Goal: Transaction & Acquisition: Purchase product/service

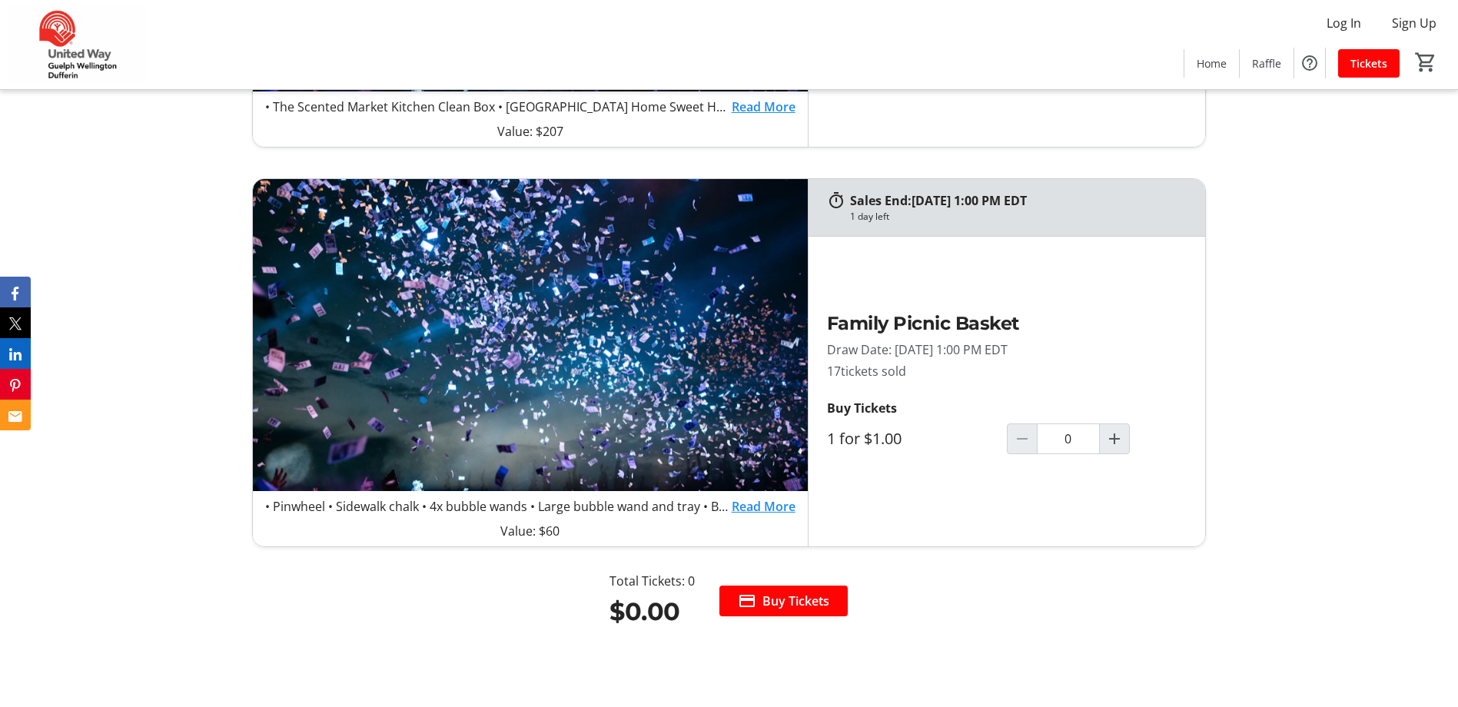
scroll to position [1691, 0]
click at [756, 510] on link "Read More" at bounding box center [764, 507] width 64 height 18
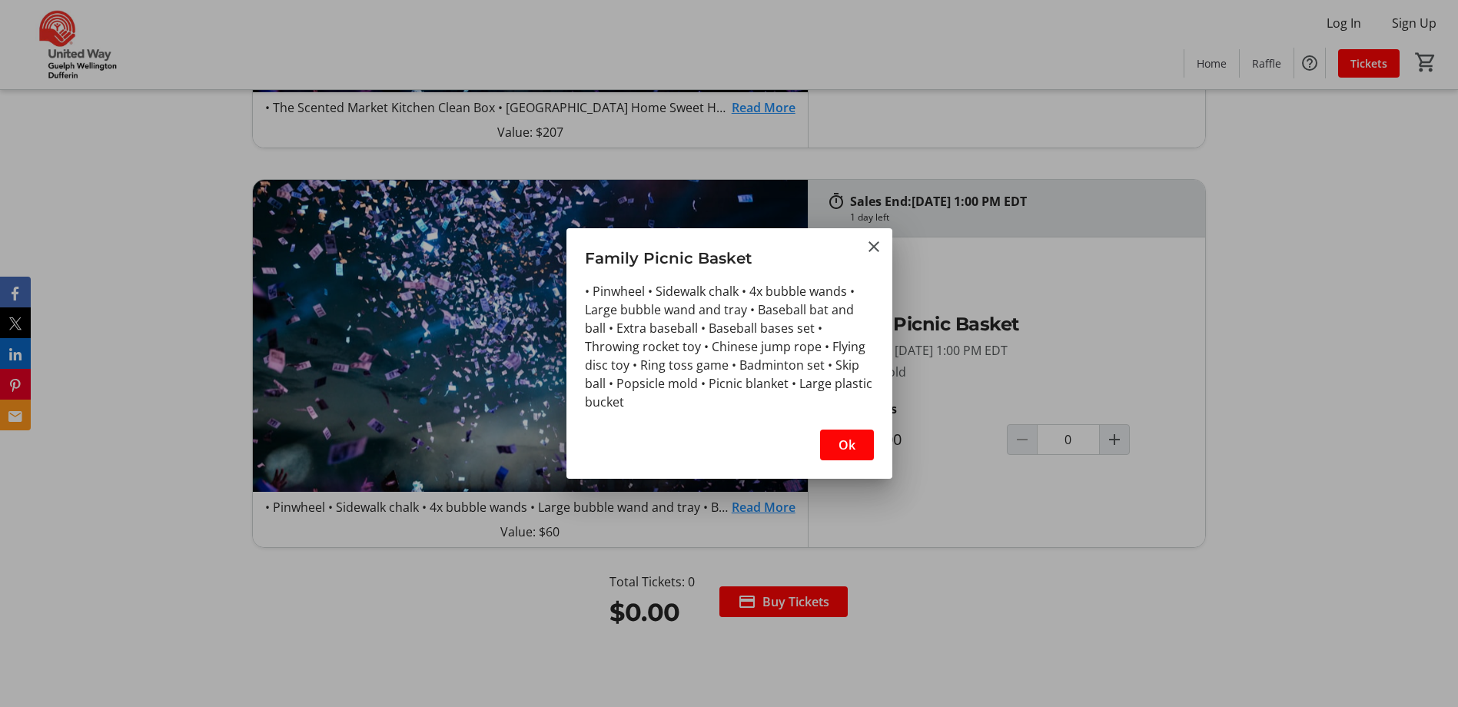
scroll to position [0, 0]
click at [872, 249] on mat-icon "Close" at bounding box center [874, 247] width 18 height 18
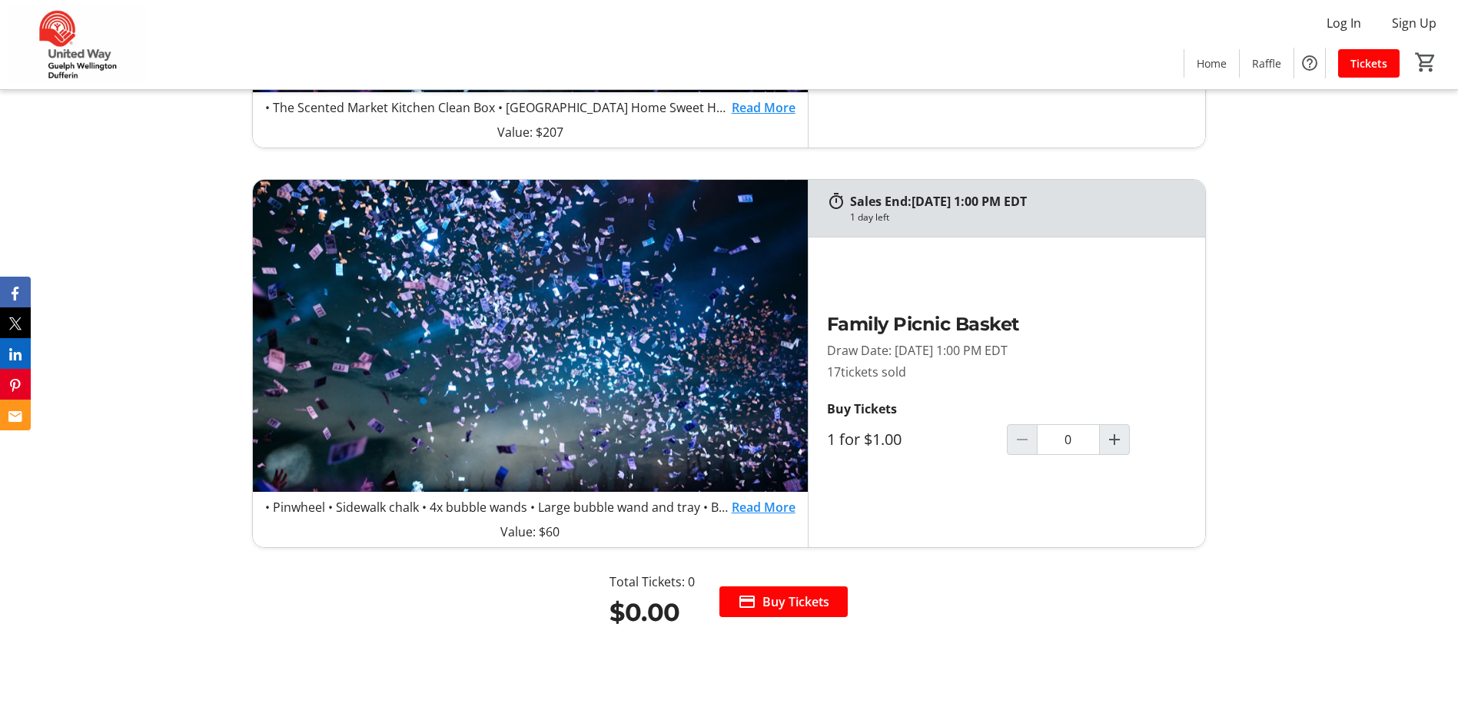
scroll to position [1460, 0]
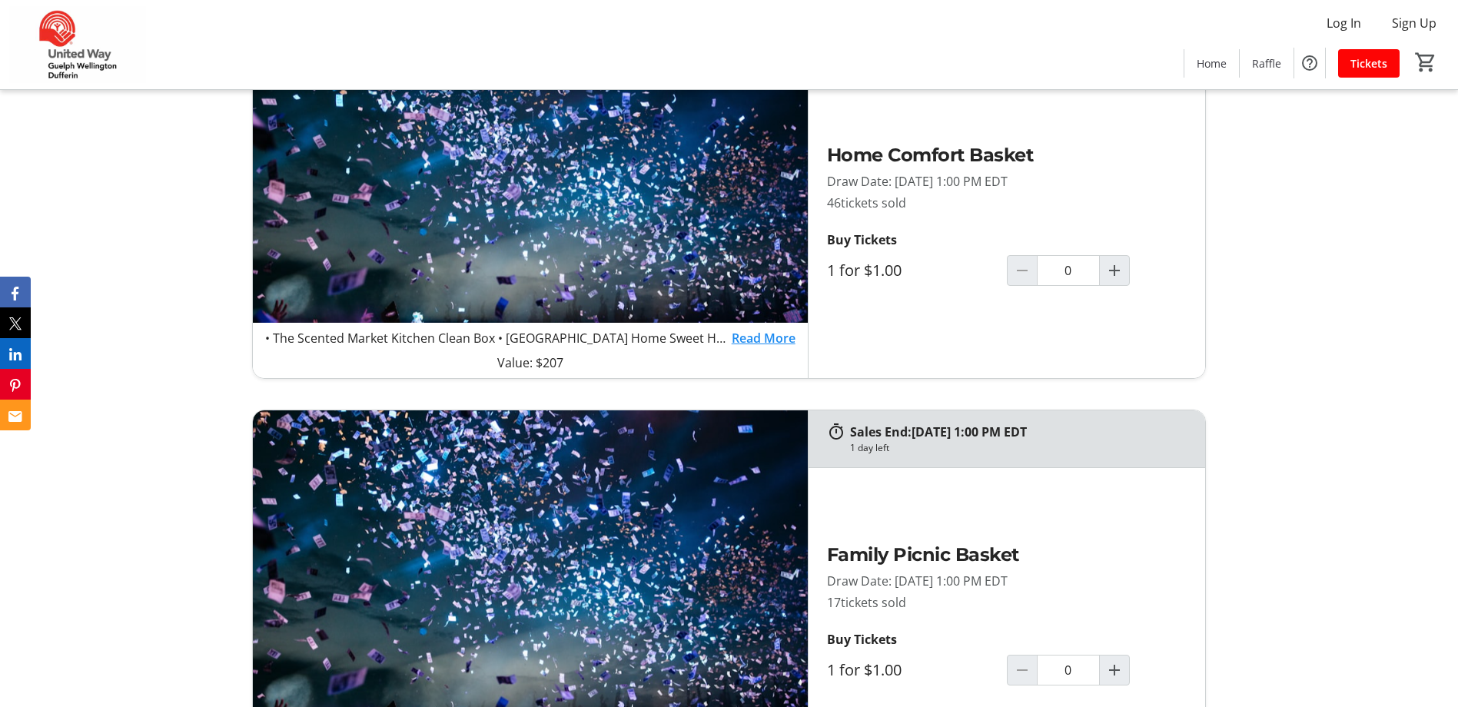
click at [752, 338] on link "Read More" at bounding box center [764, 338] width 64 height 18
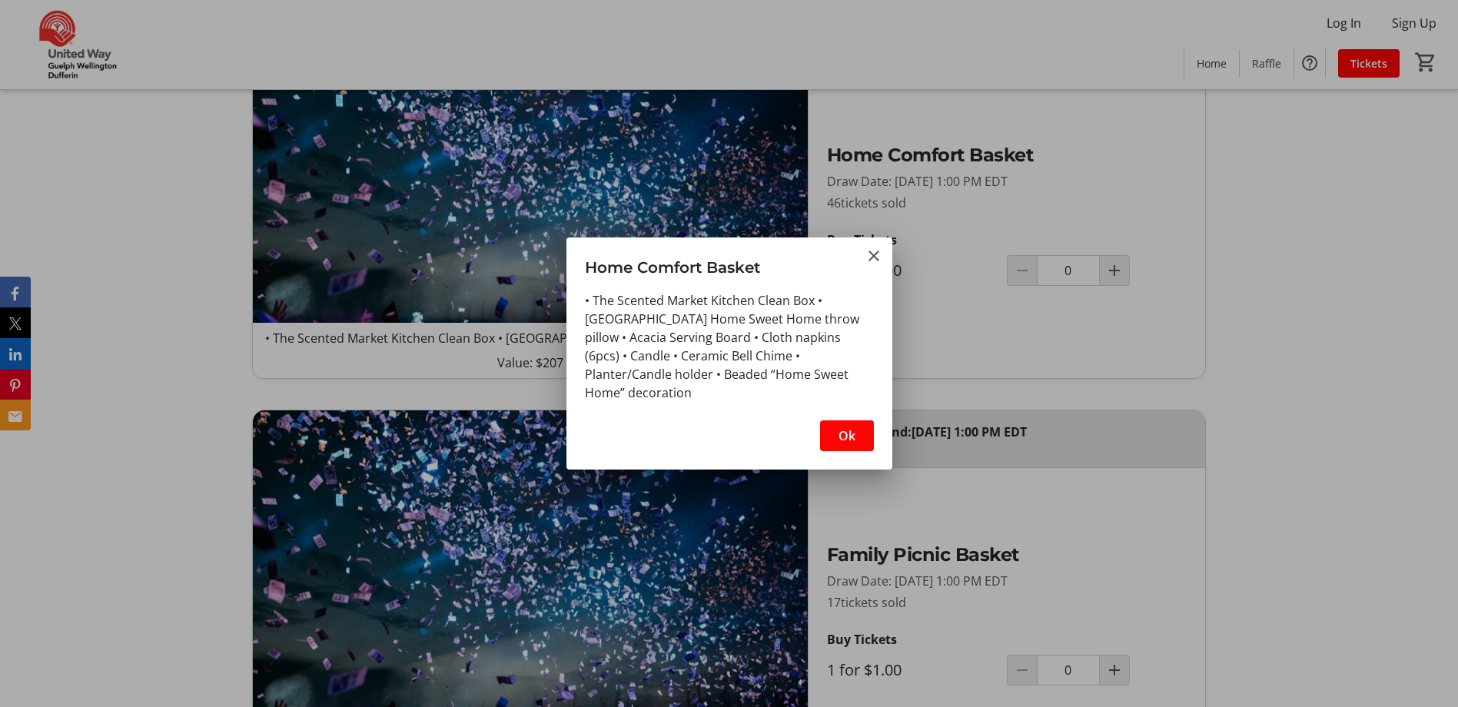
scroll to position [0, 0]
click at [877, 256] on mat-icon "Close" at bounding box center [874, 256] width 18 height 18
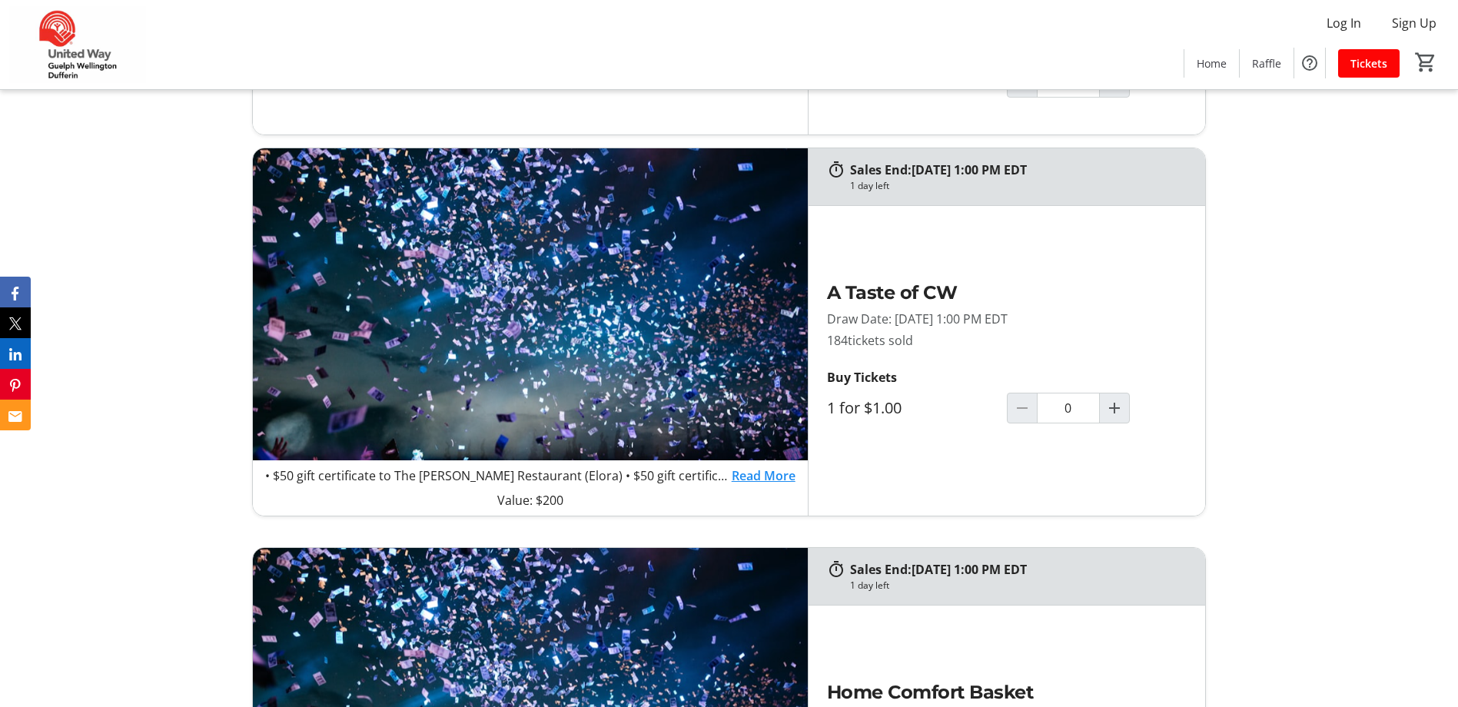
scroll to position [922, 0]
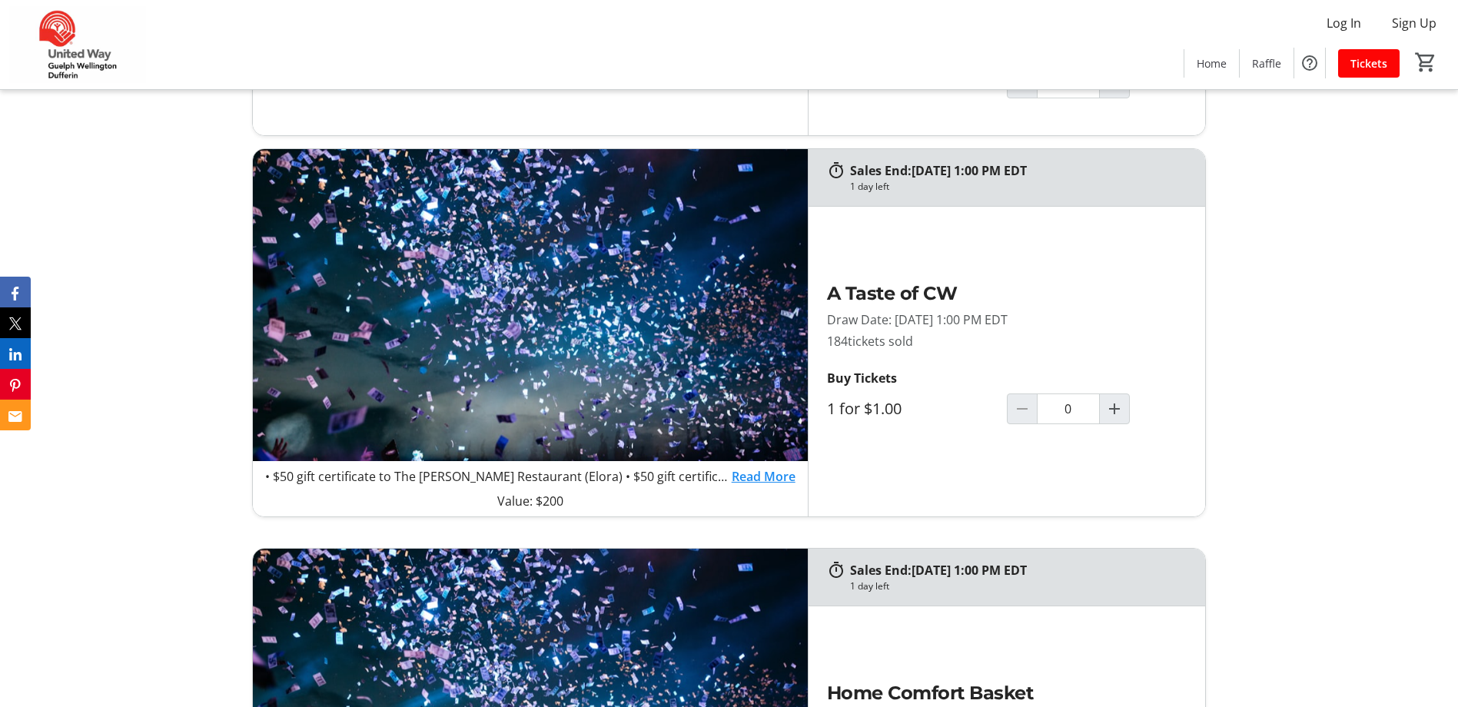
click at [754, 477] on link "Read More" at bounding box center [764, 476] width 64 height 18
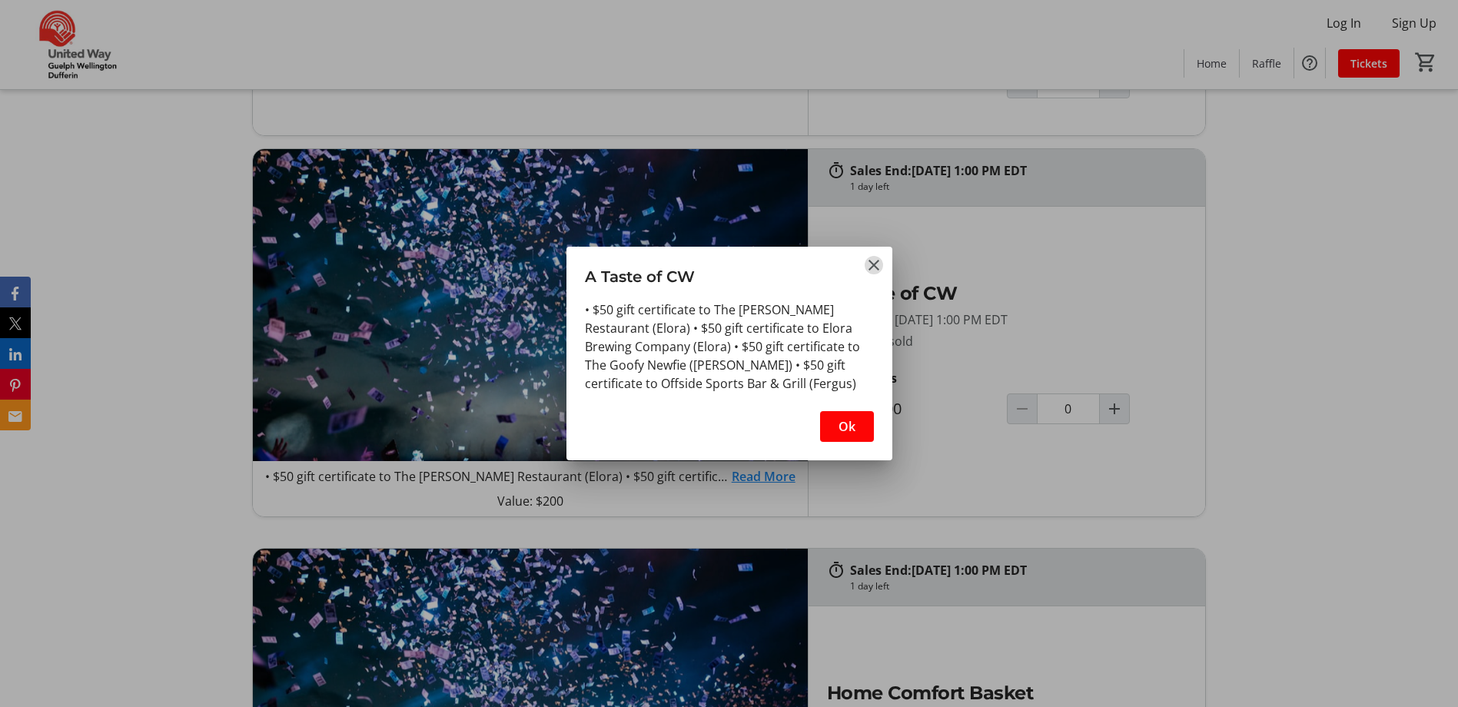
click at [869, 263] on mat-icon "Close" at bounding box center [874, 265] width 18 height 18
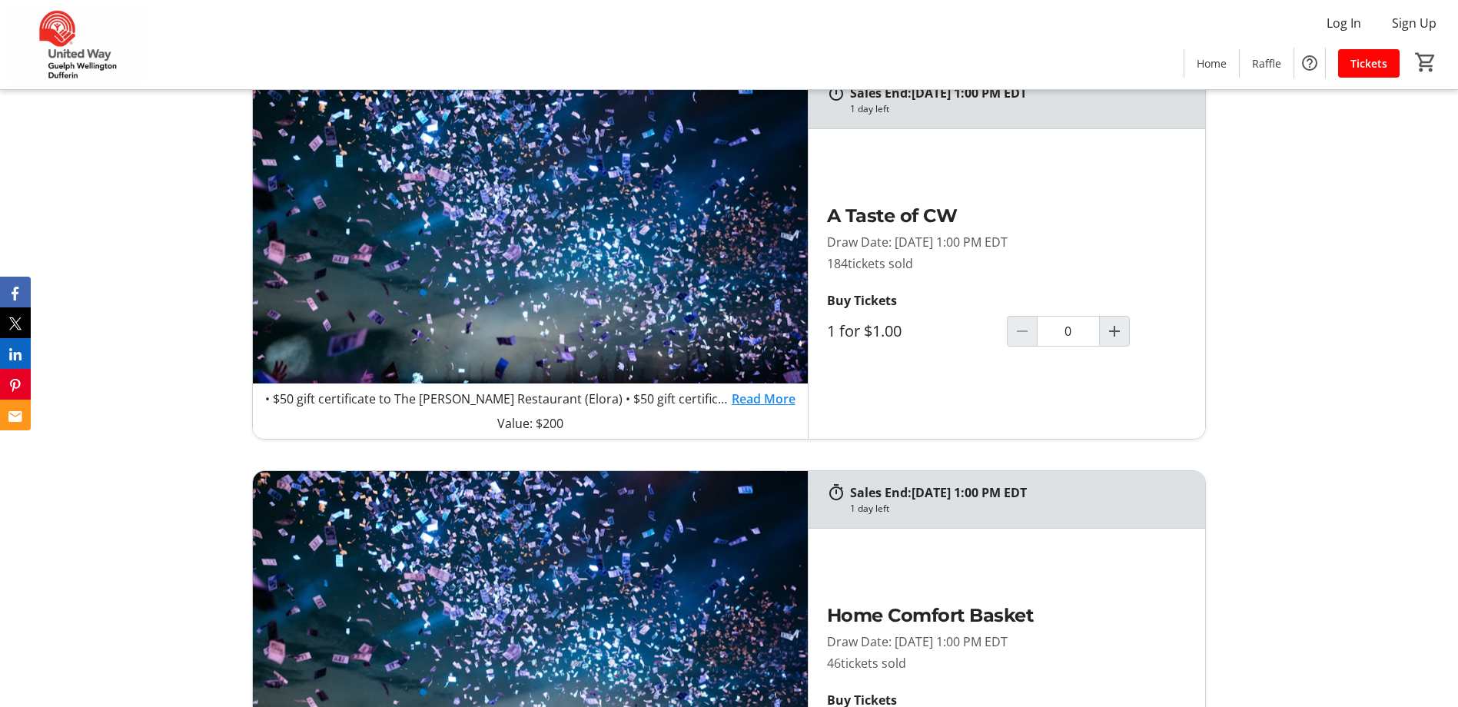
scroll to position [1230, 0]
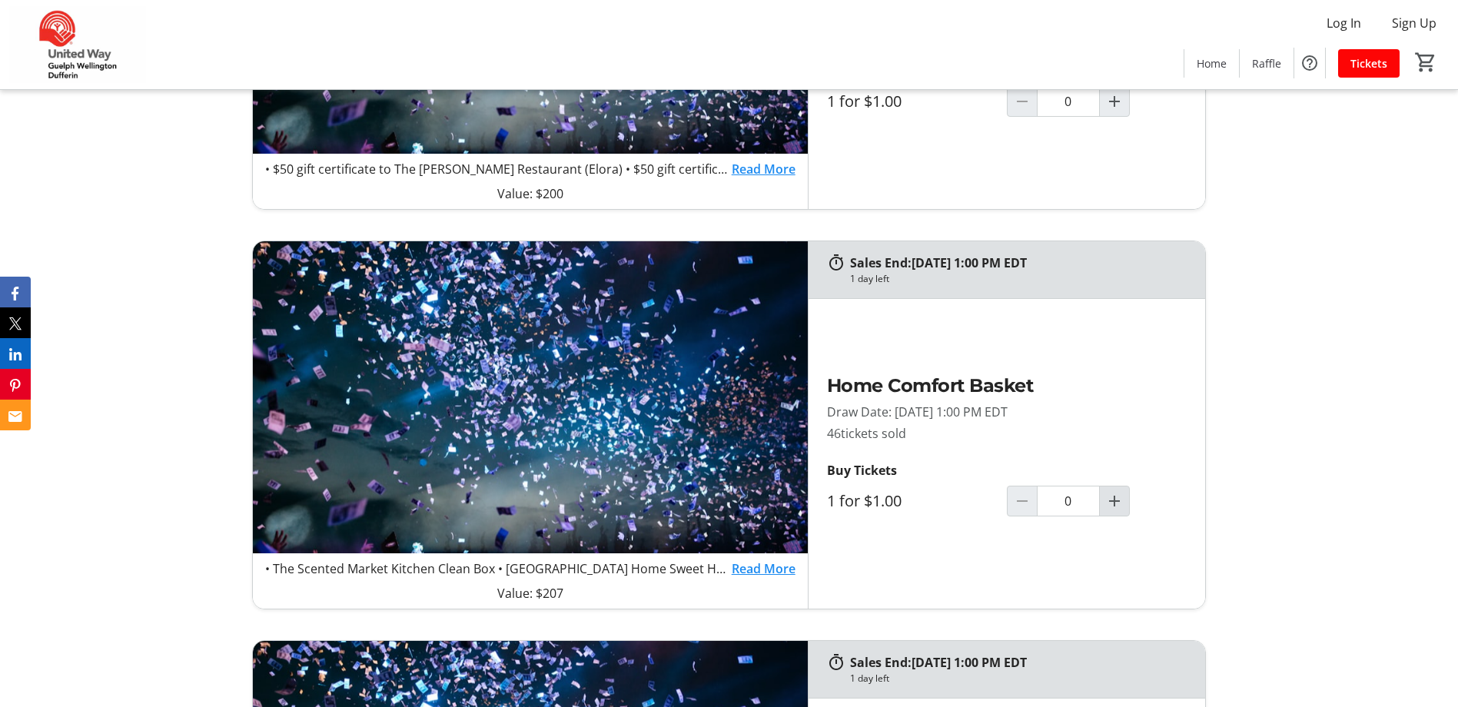
click at [1117, 500] on mat-icon "Increment by one" at bounding box center [1114, 501] width 18 height 18
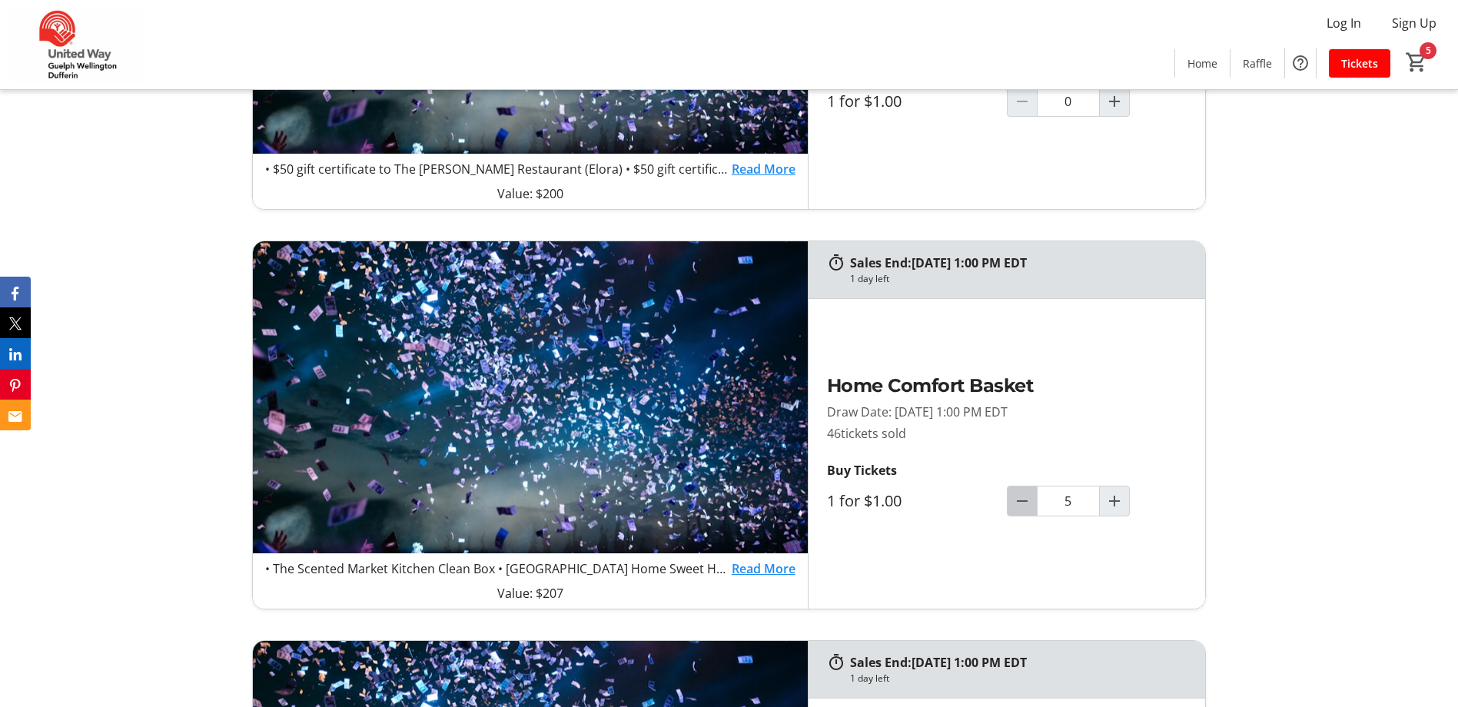
click at [1016, 503] on mat-icon "Decrement by one" at bounding box center [1022, 501] width 18 height 18
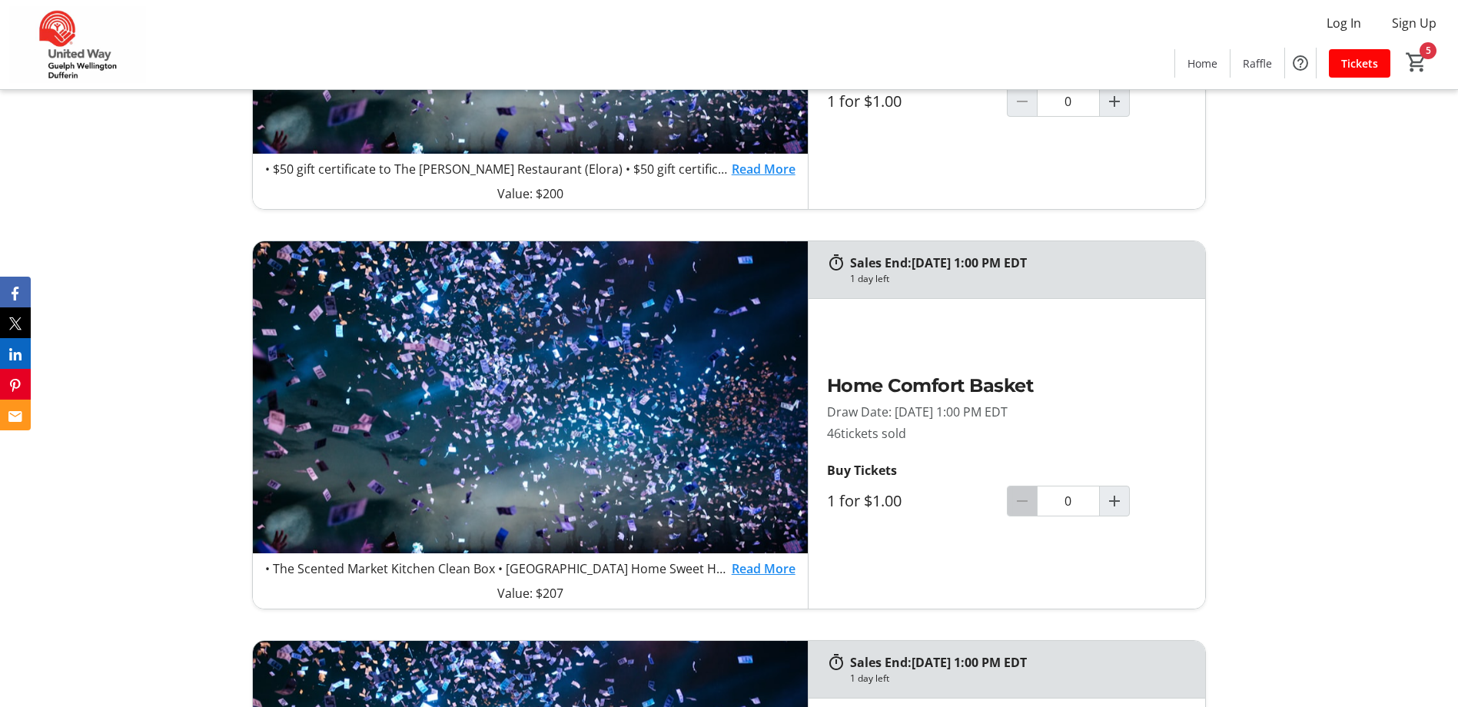
click at [1016, 503] on div at bounding box center [1022, 501] width 31 height 31
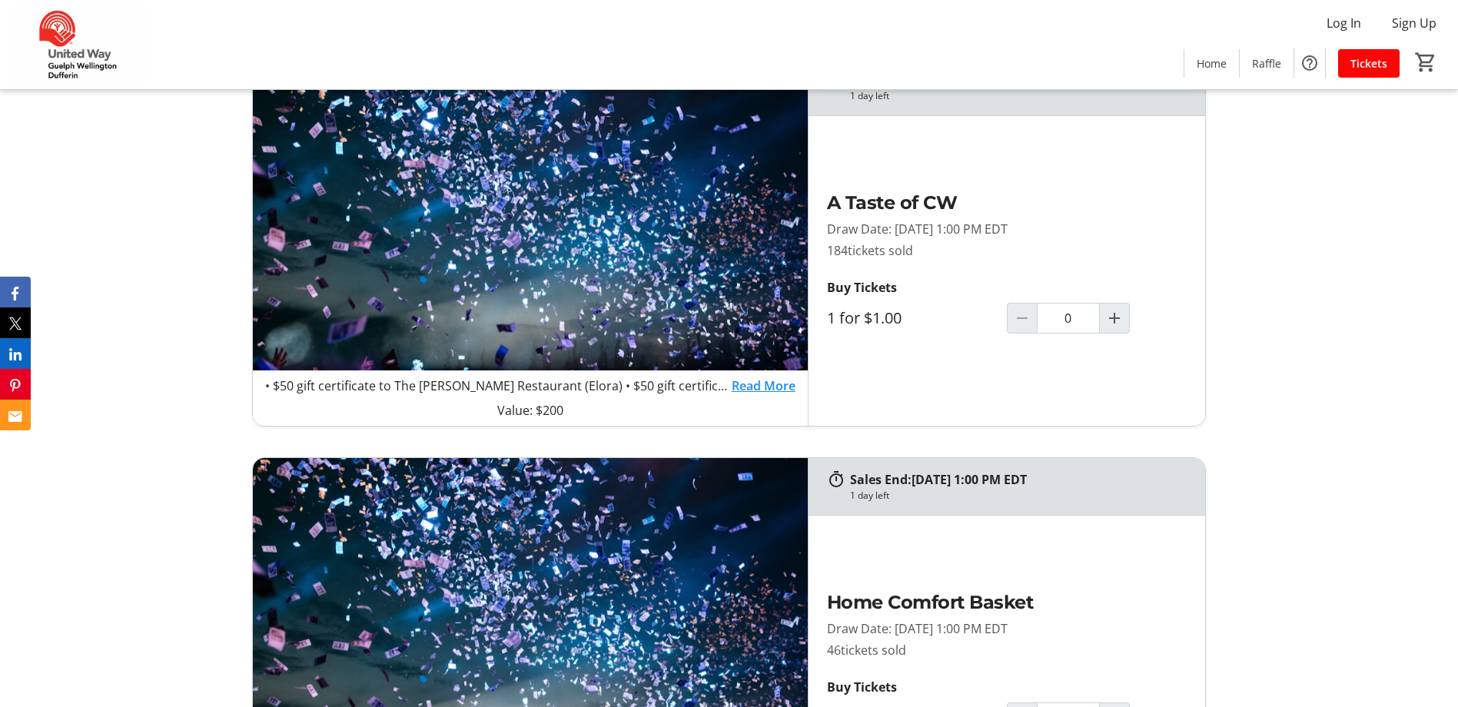
scroll to position [1076, 0]
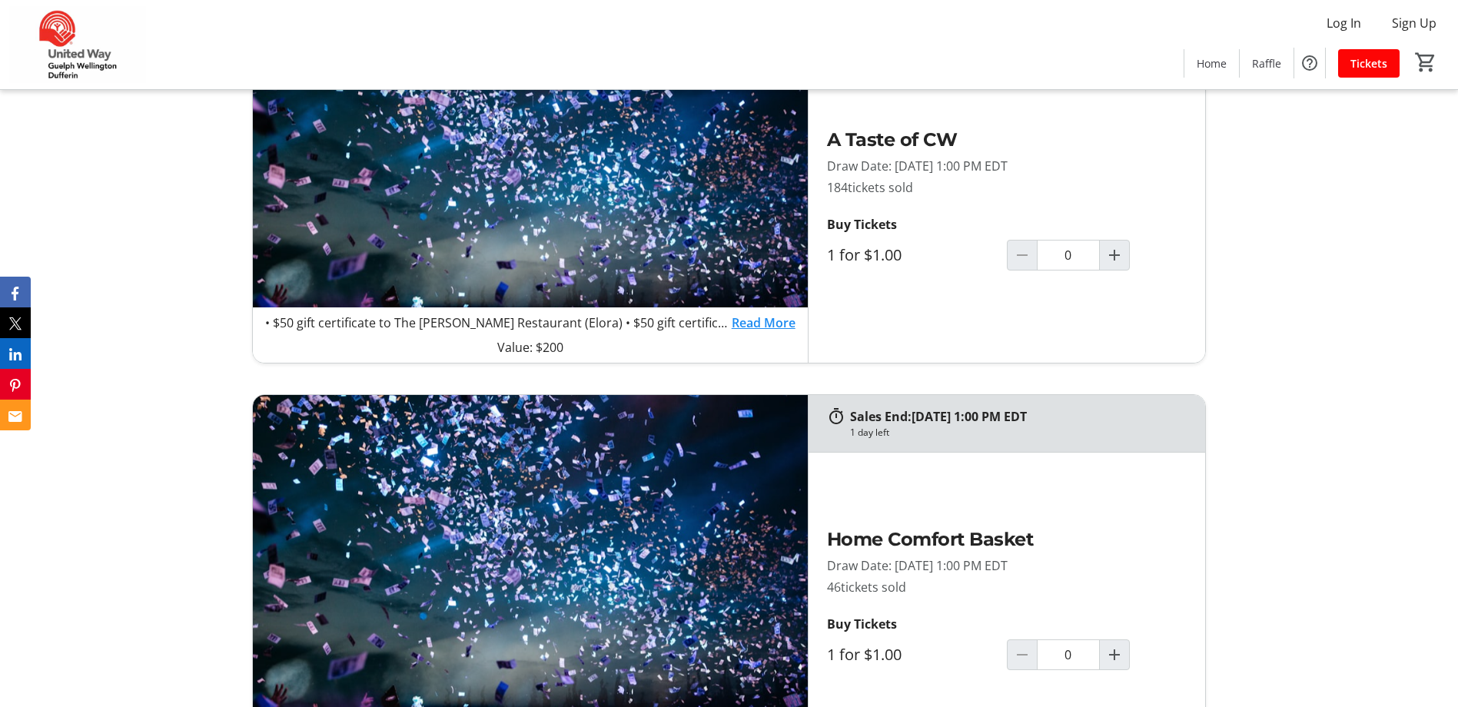
click at [754, 318] on link "Read More" at bounding box center [764, 323] width 64 height 18
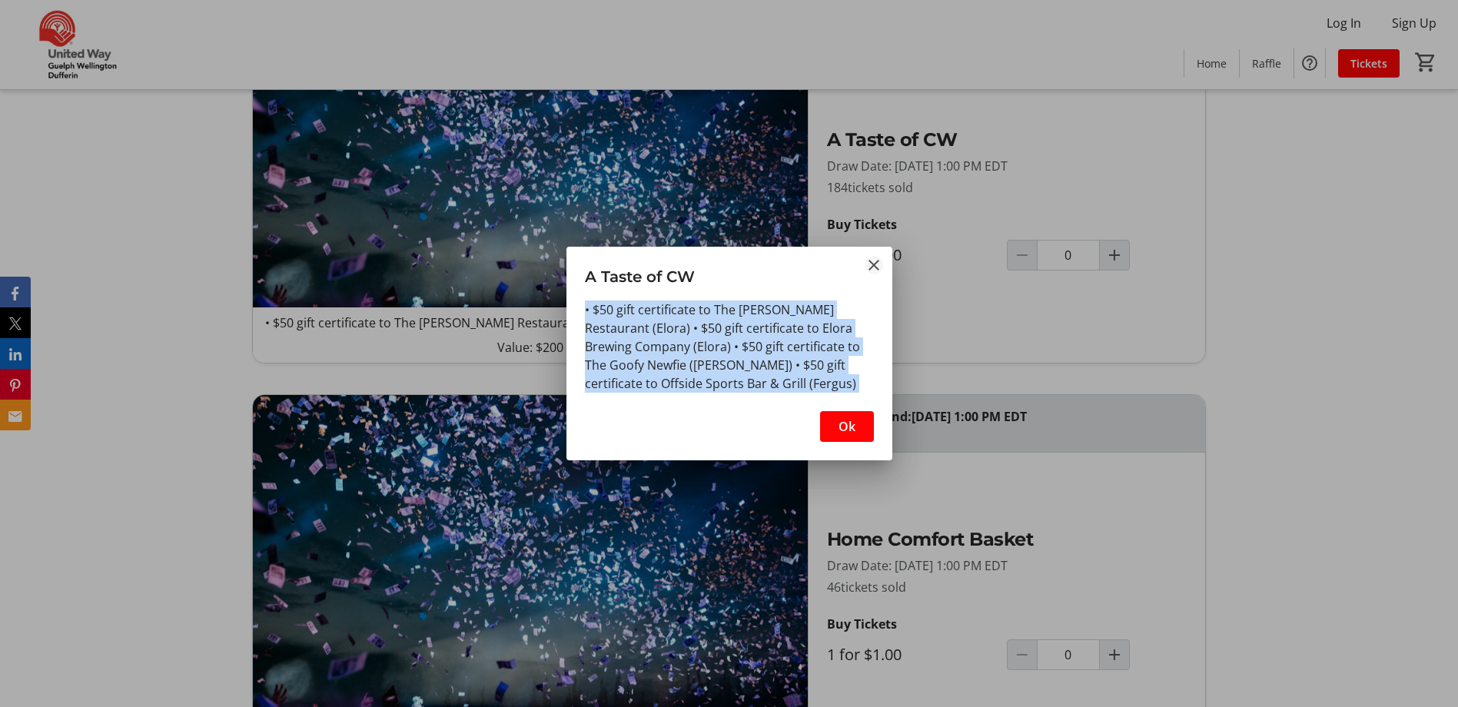
click at [879, 264] on tr-shared-ui-information-dialog-ui "A Taste of CW • $50 gift certificate to The [PERSON_NAME] Restaurant (Elora) • …" at bounding box center [729, 354] width 326 height 214
drag, startPoint x: 879, startPoint y: 264, endPoint x: 867, endPoint y: 267, distance: 12.7
click at [867, 267] on mat-icon "Close" at bounding box center [874, 265] width 18 height 18
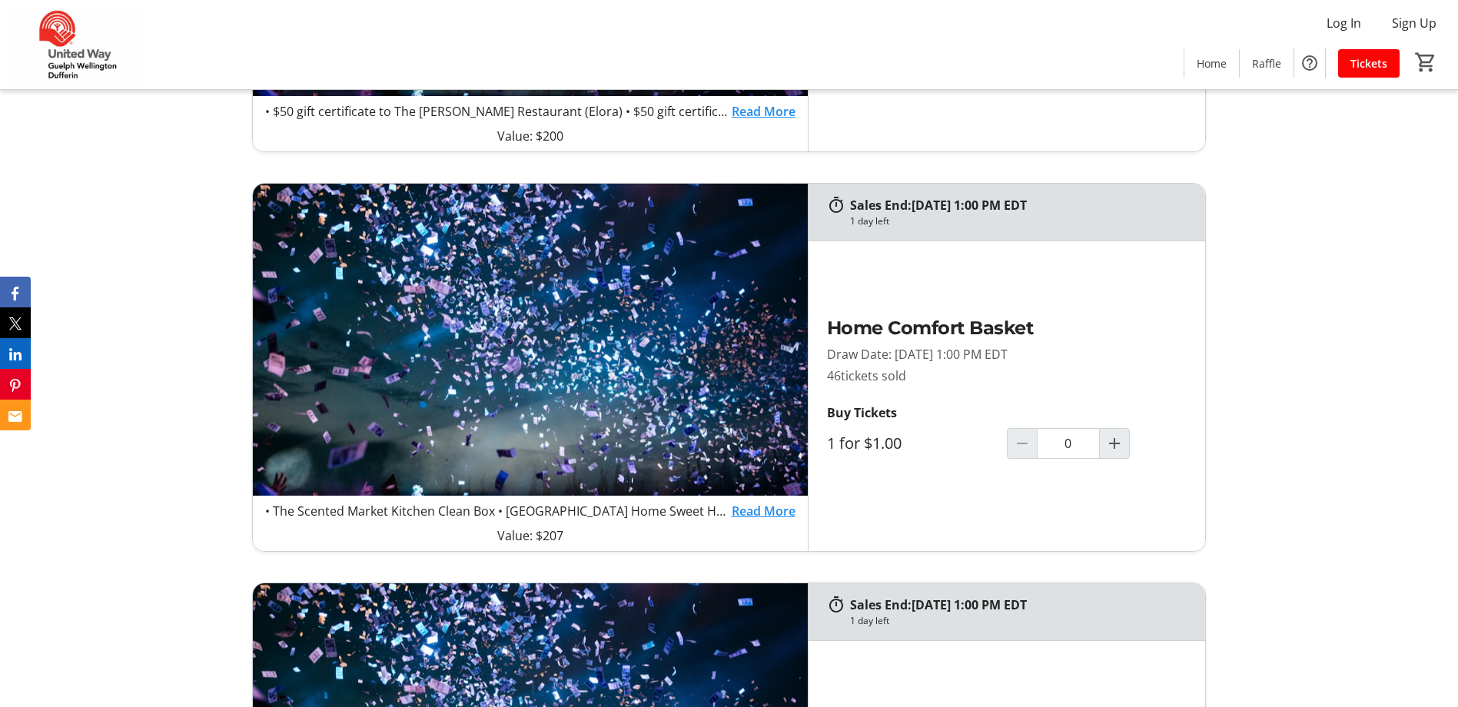
scroll to position [1307, 0]
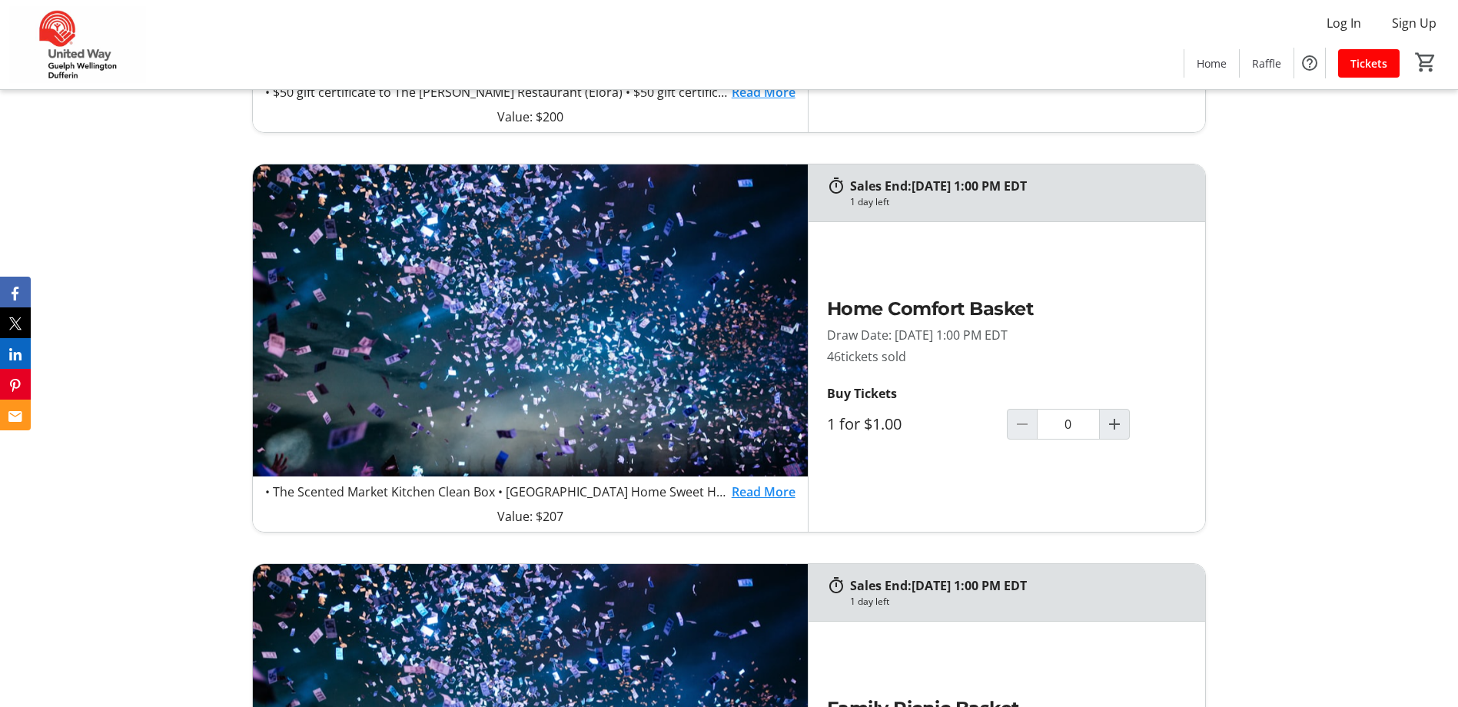
click at [764, 494] on link "Read More" at bounding box center [764, 492] width 64 height 18
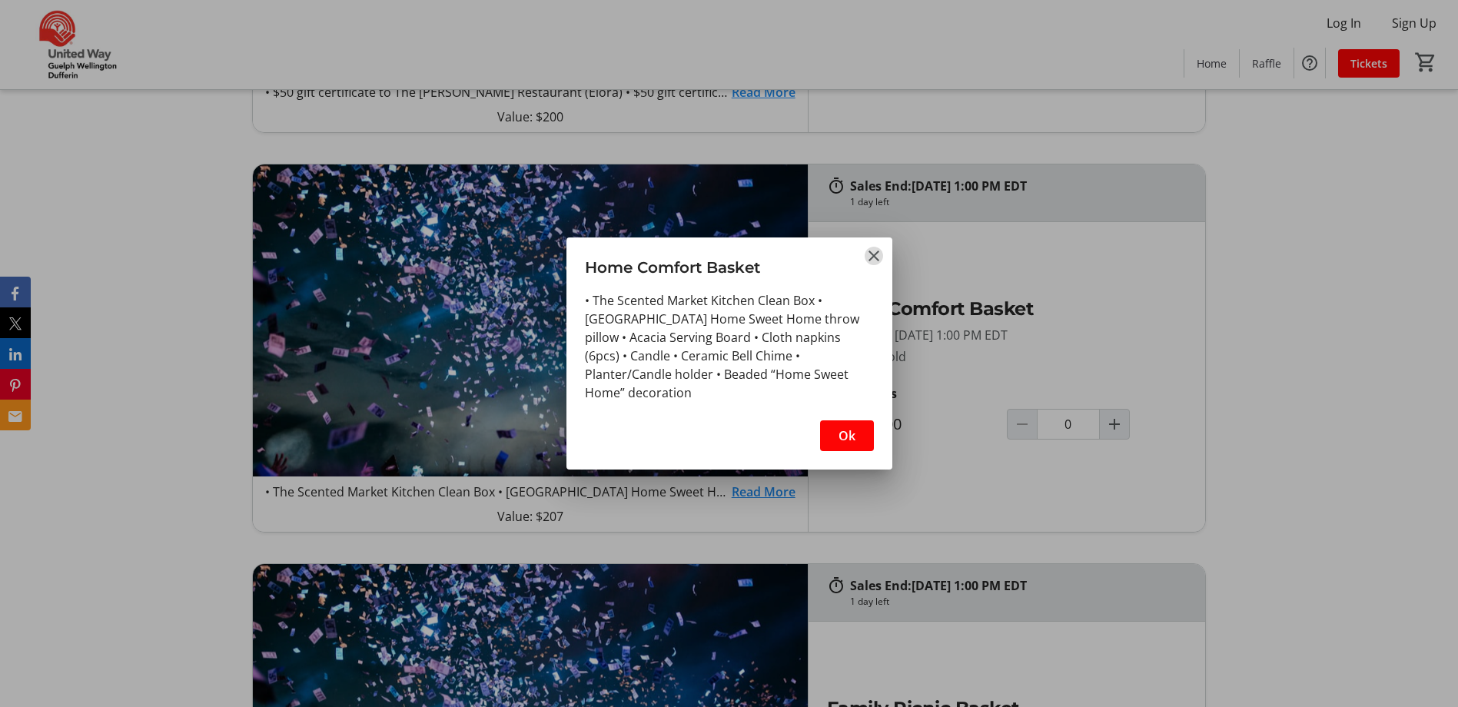
click at [872, 253] on mat-icon "Close" at bounding box center [874, 256] width 18 height 18
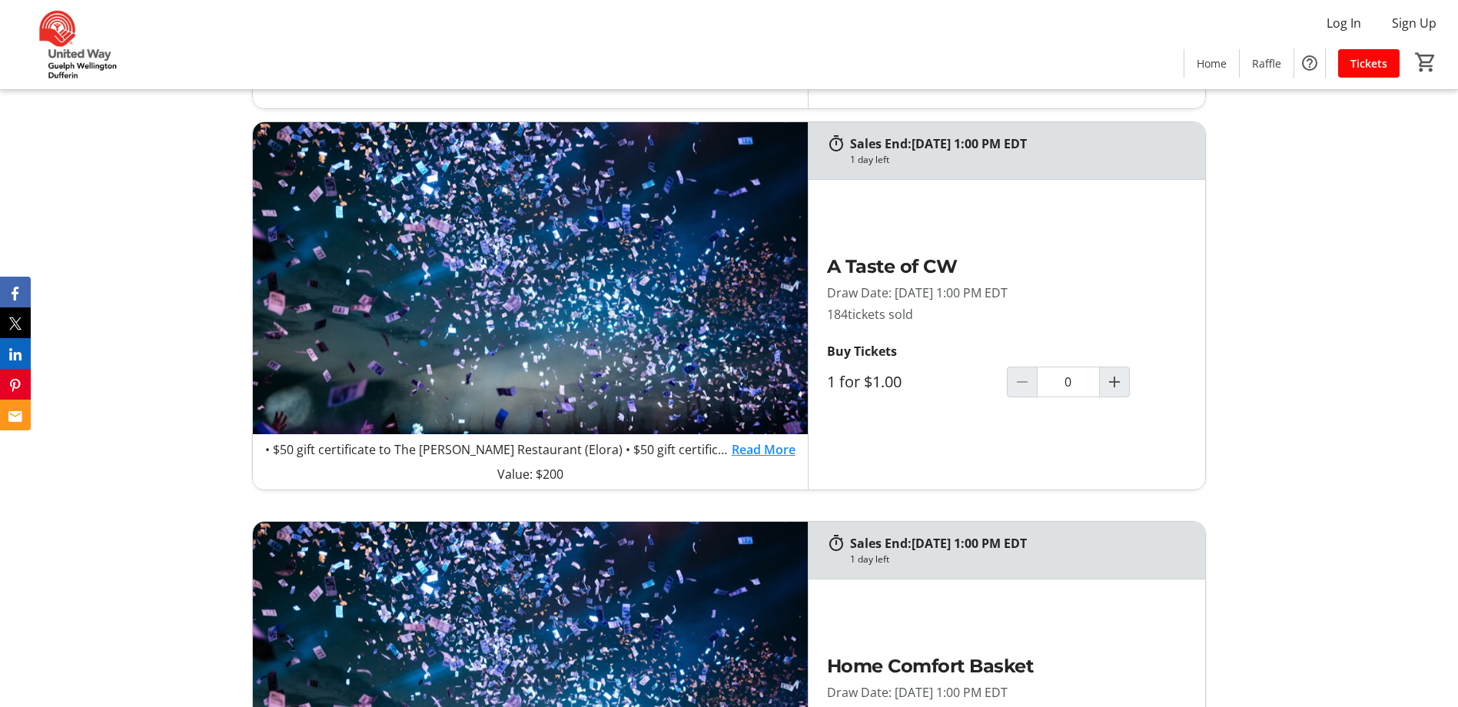
scroll to position [922, 0]
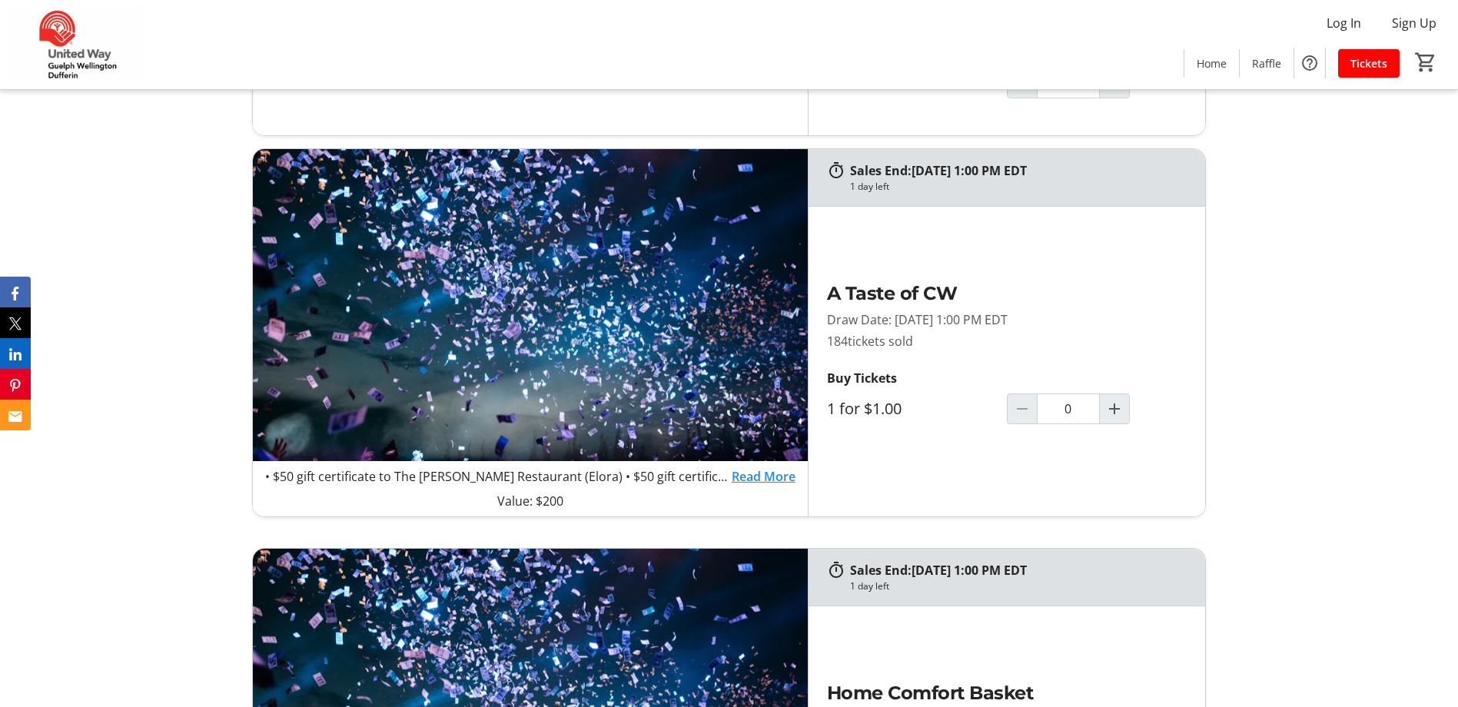
click at [749, 476] on link "Read More" at bounding box center [764, 476] width 64 height 18
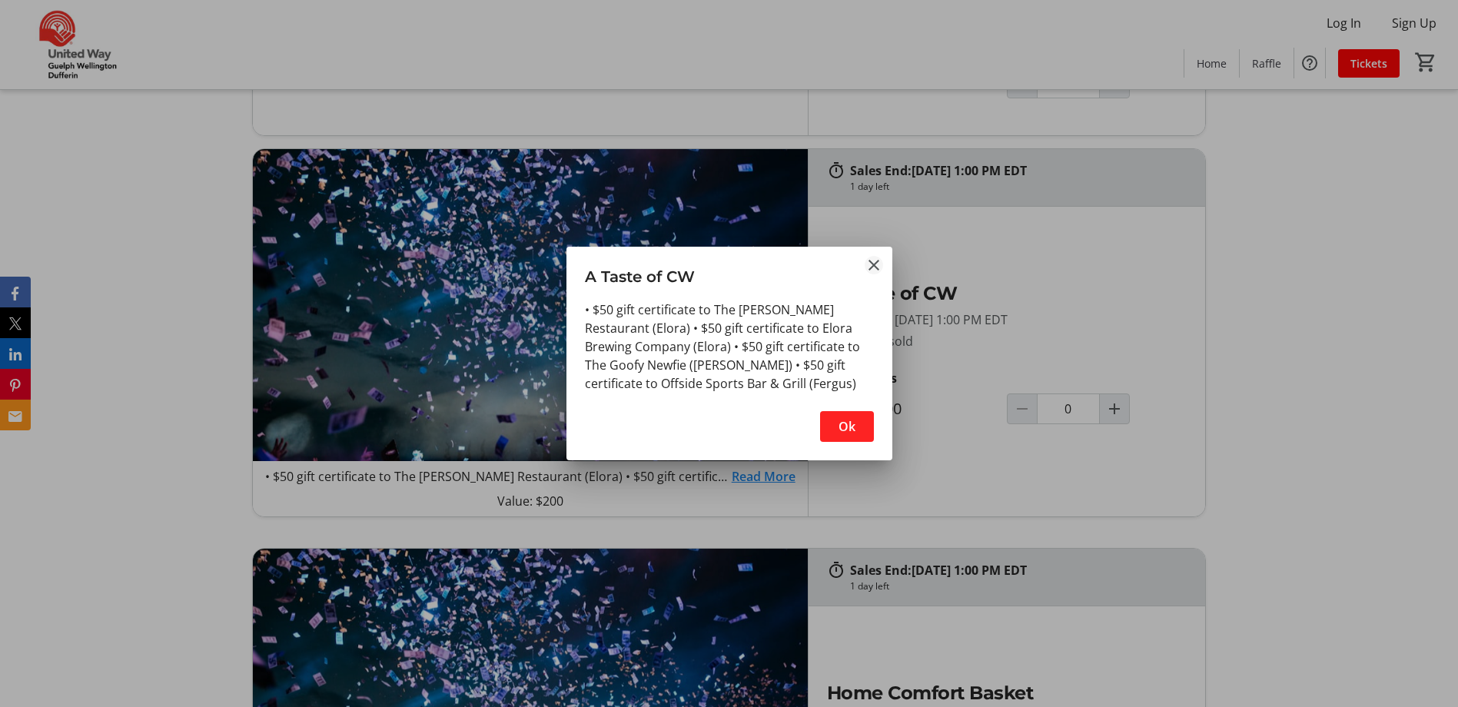
click at [865, 257] on mat-icon "Close" at bounding box center [874, 265] width 18 height 18
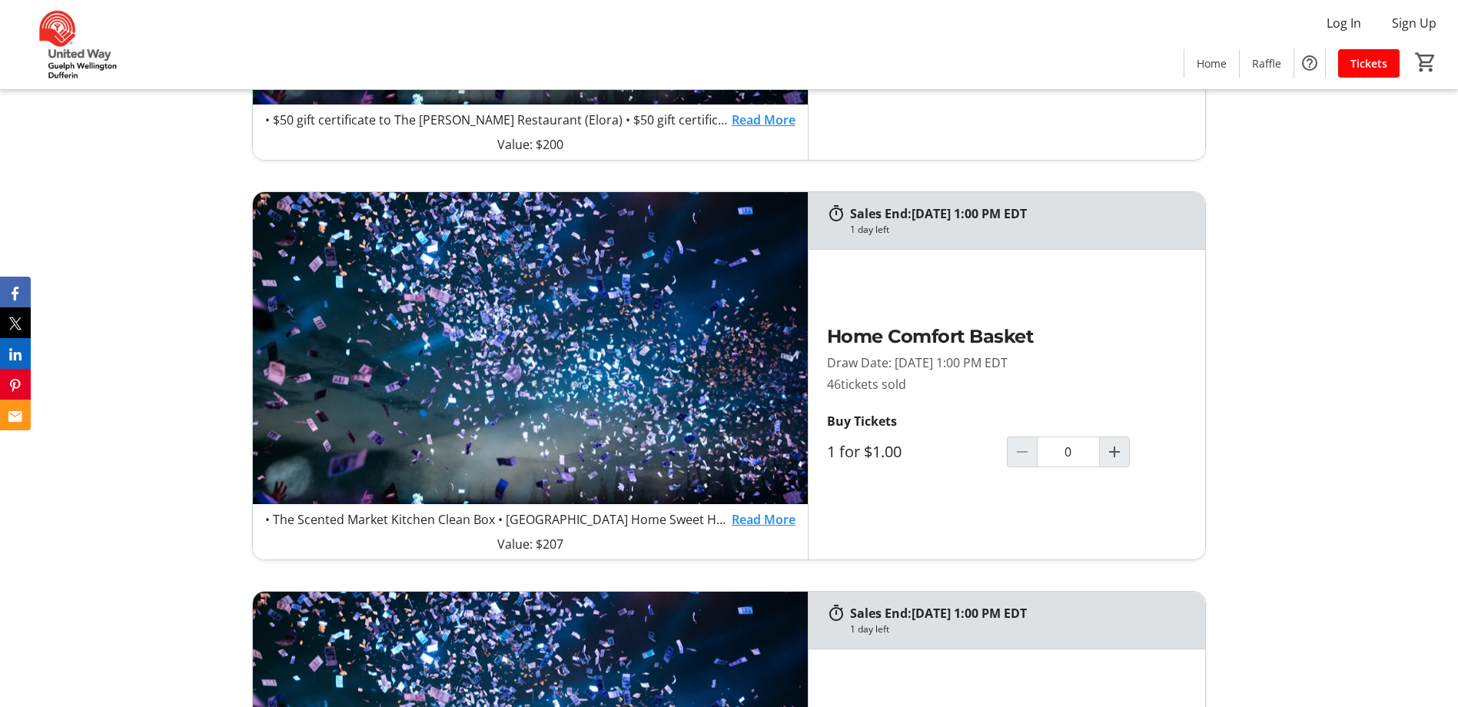
scroll to position [1307, 0]
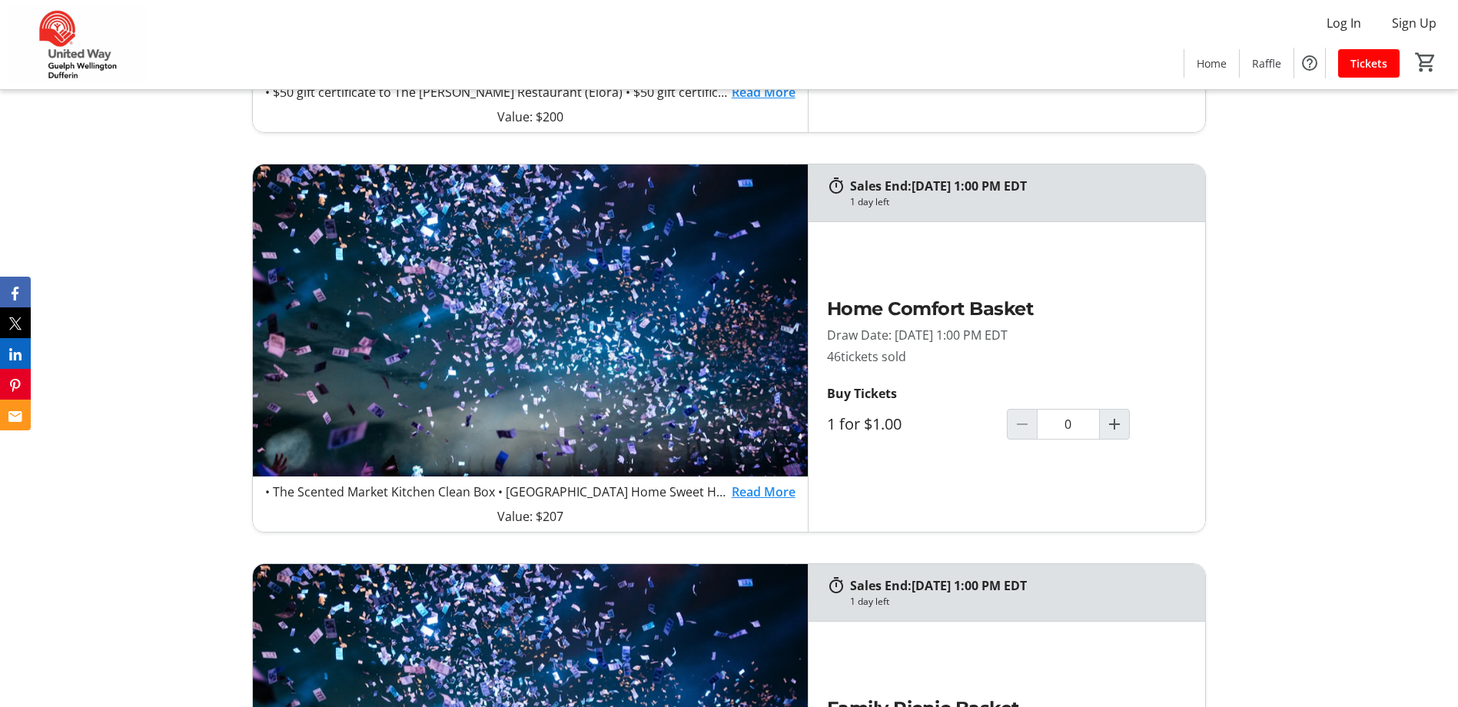
click at [769, 495] on link "Read More" at bounding box center [764, 492] width 64 height 18
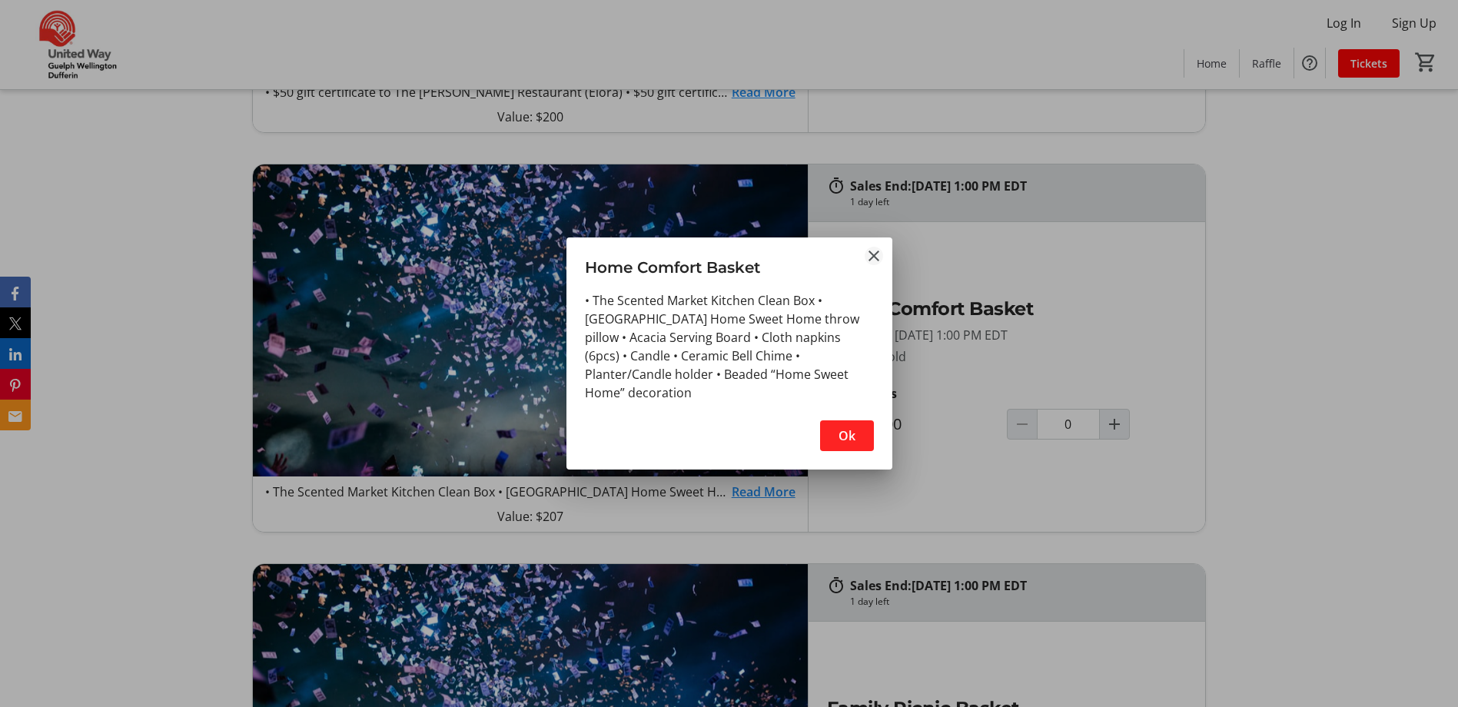
click at [868, 247] on mat-icon "Close" at bounding box center [874, 256] width 18 height 18
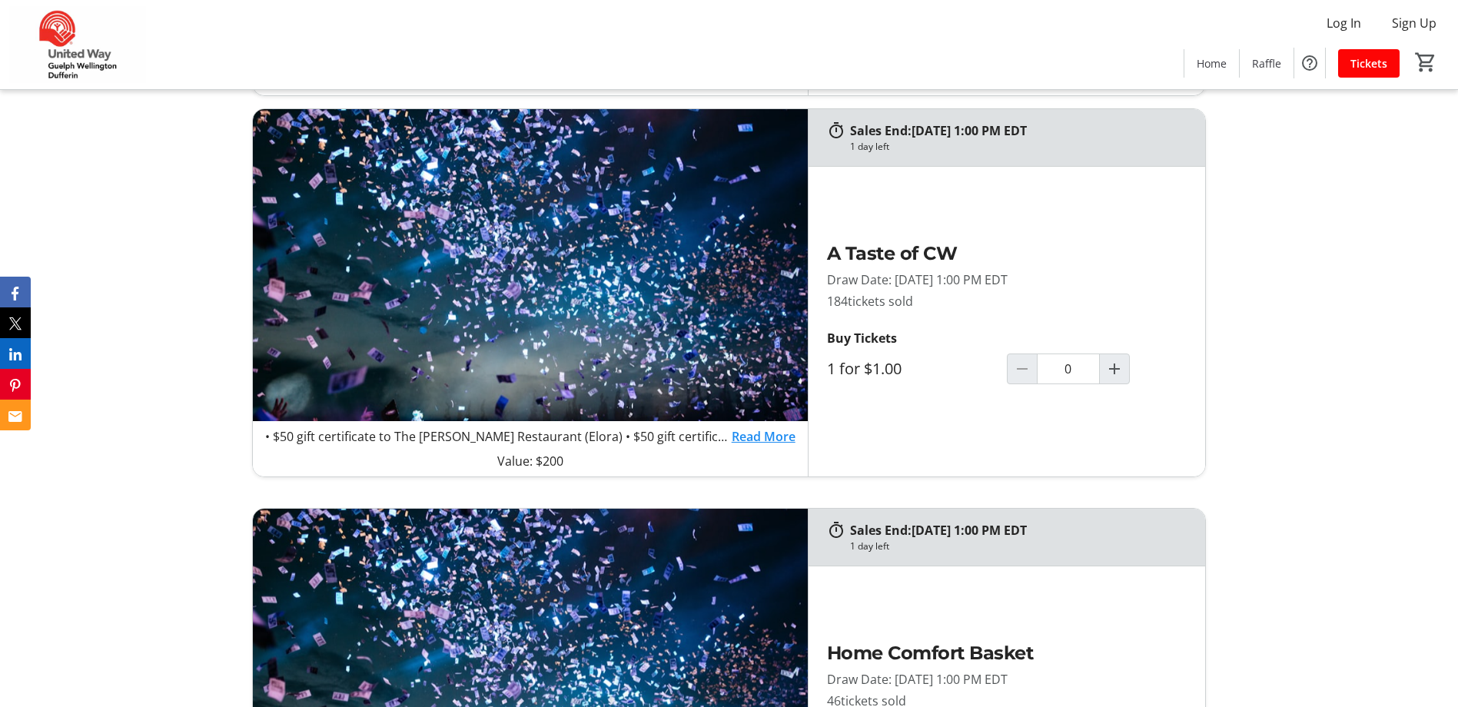
scroll to position [922, 0]
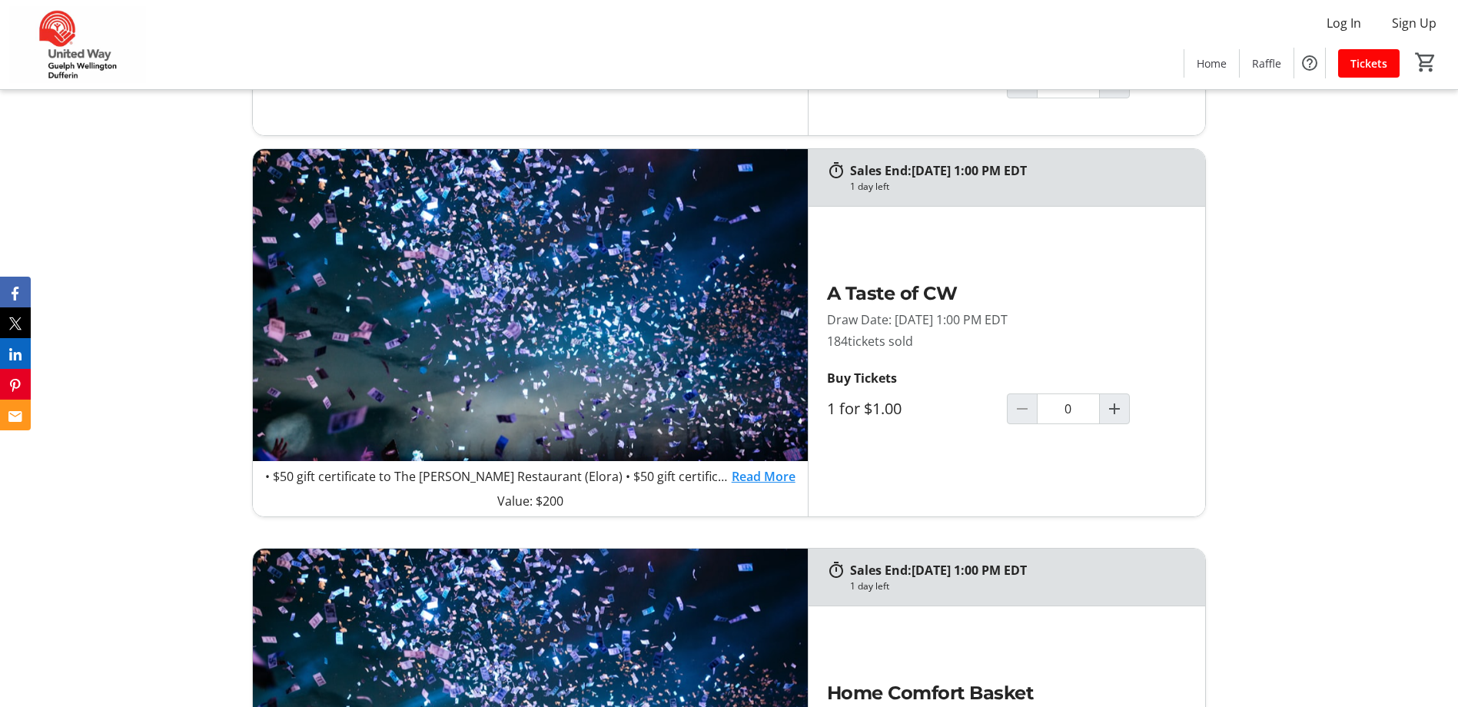
click at [759, 467] on link "Read More" at bounding box center [764, 476] width 64 height 18
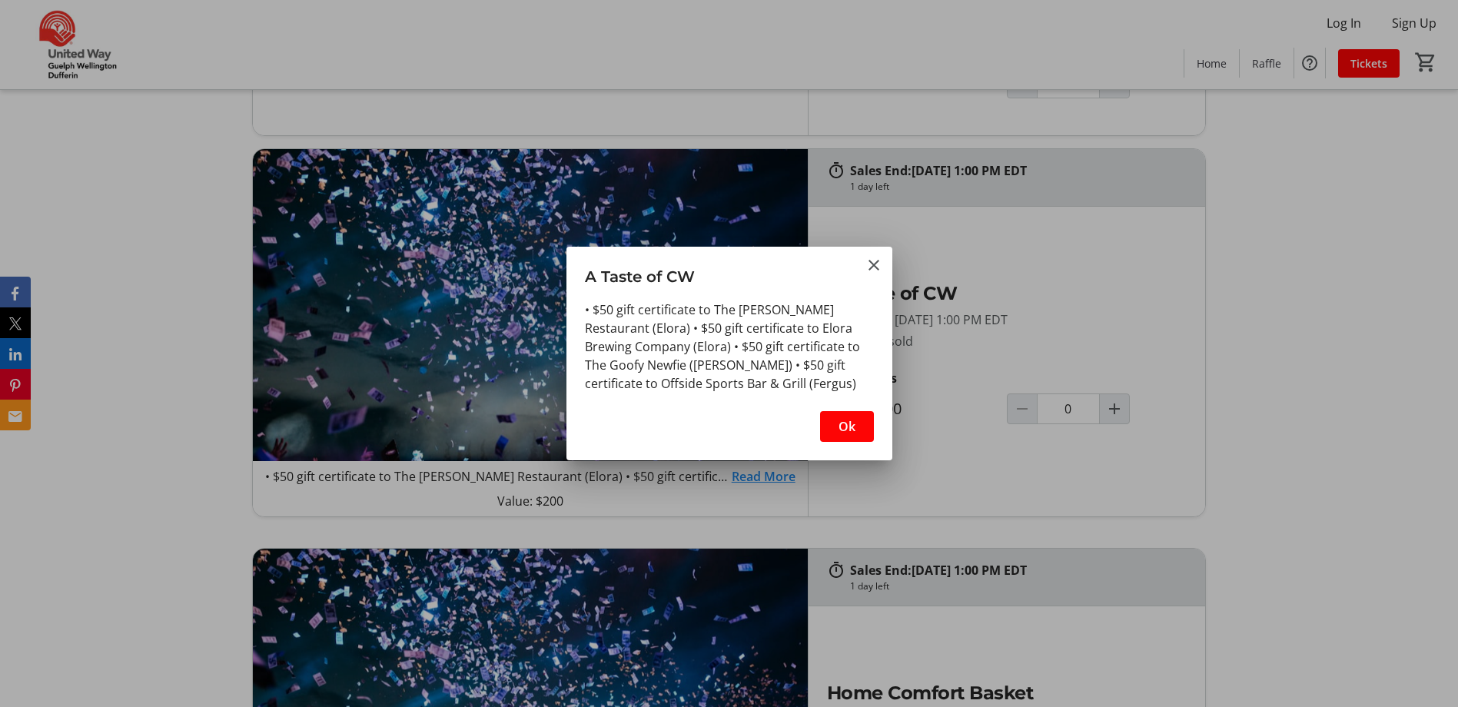
scroll to position [0, 0]
click at [877, 265] on mat-icon "Close" at bounding box center [874, 265] width 18 height 18
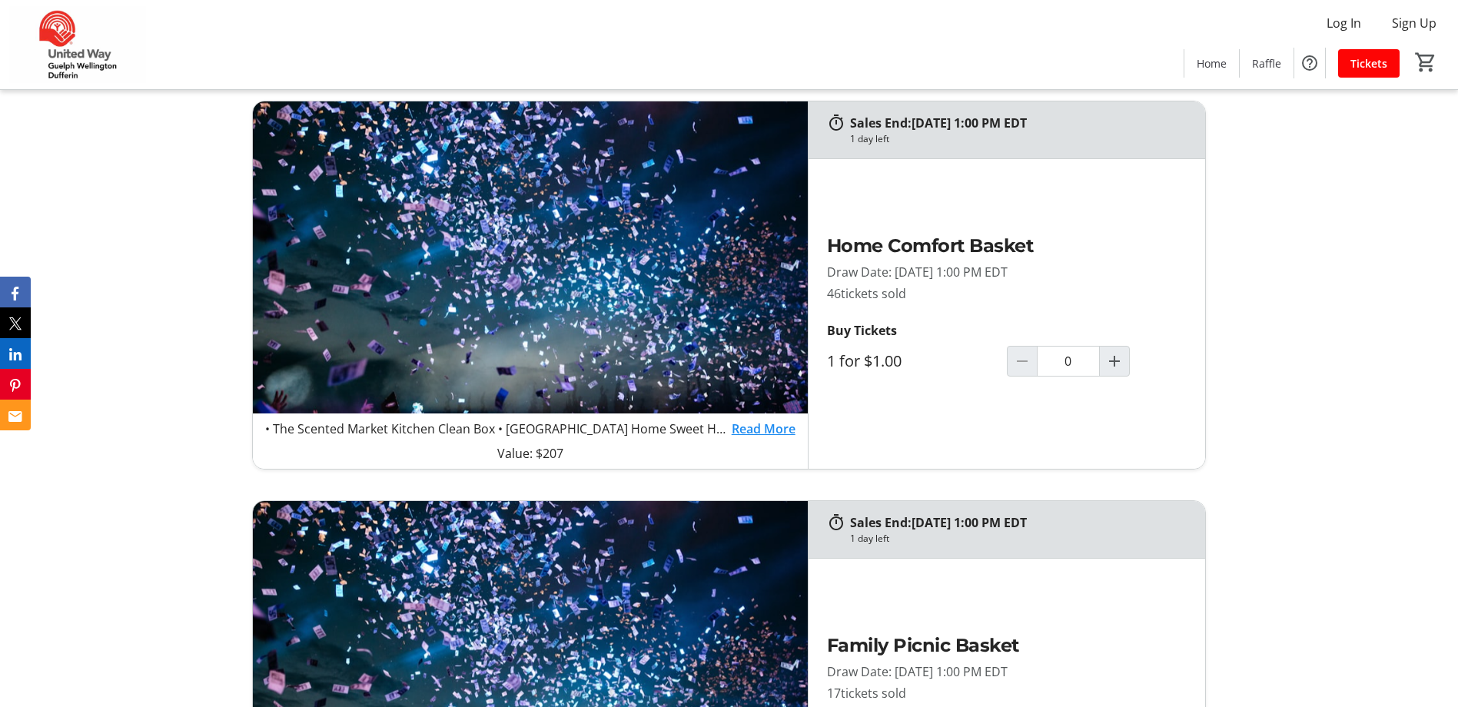
scroll to position [1537, 0]
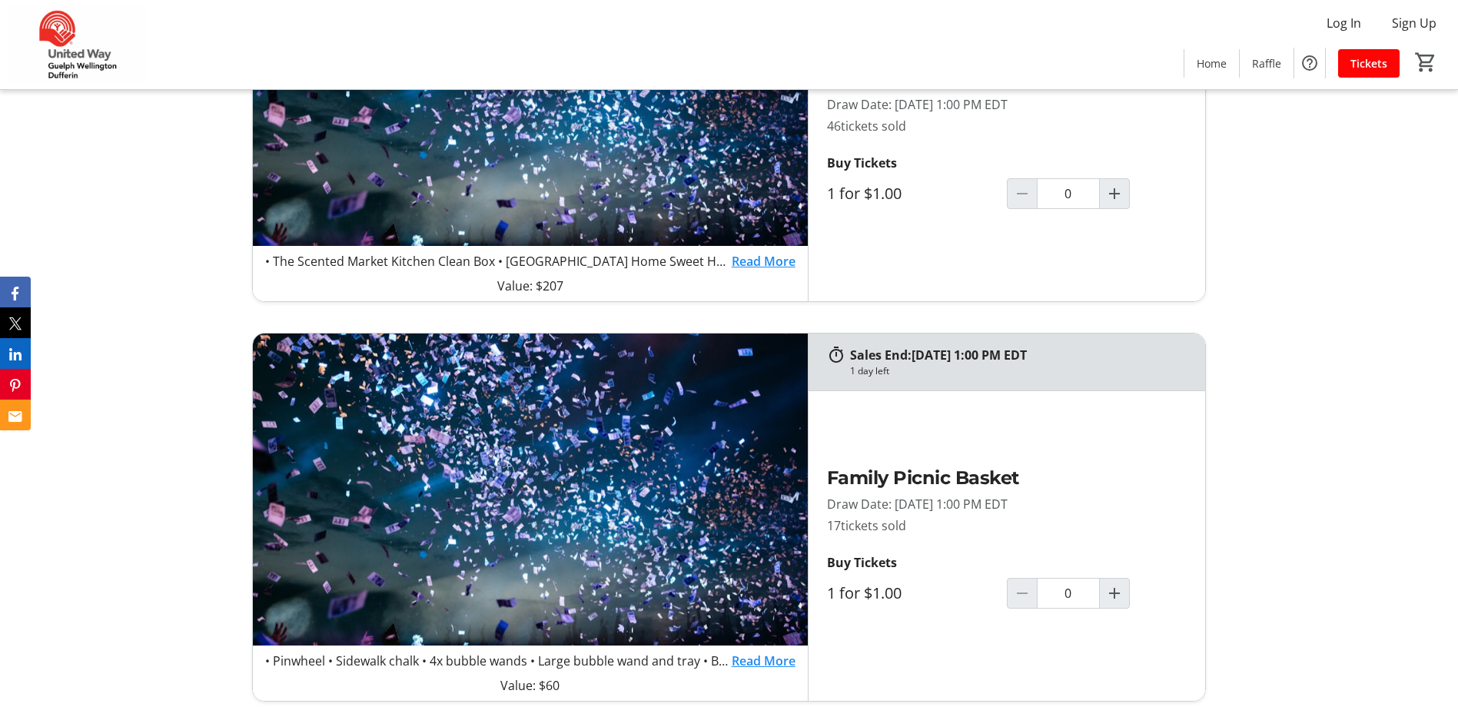
click at [750, 256] on link "Read More" at bounding box center [764, 261] width 64 height 18
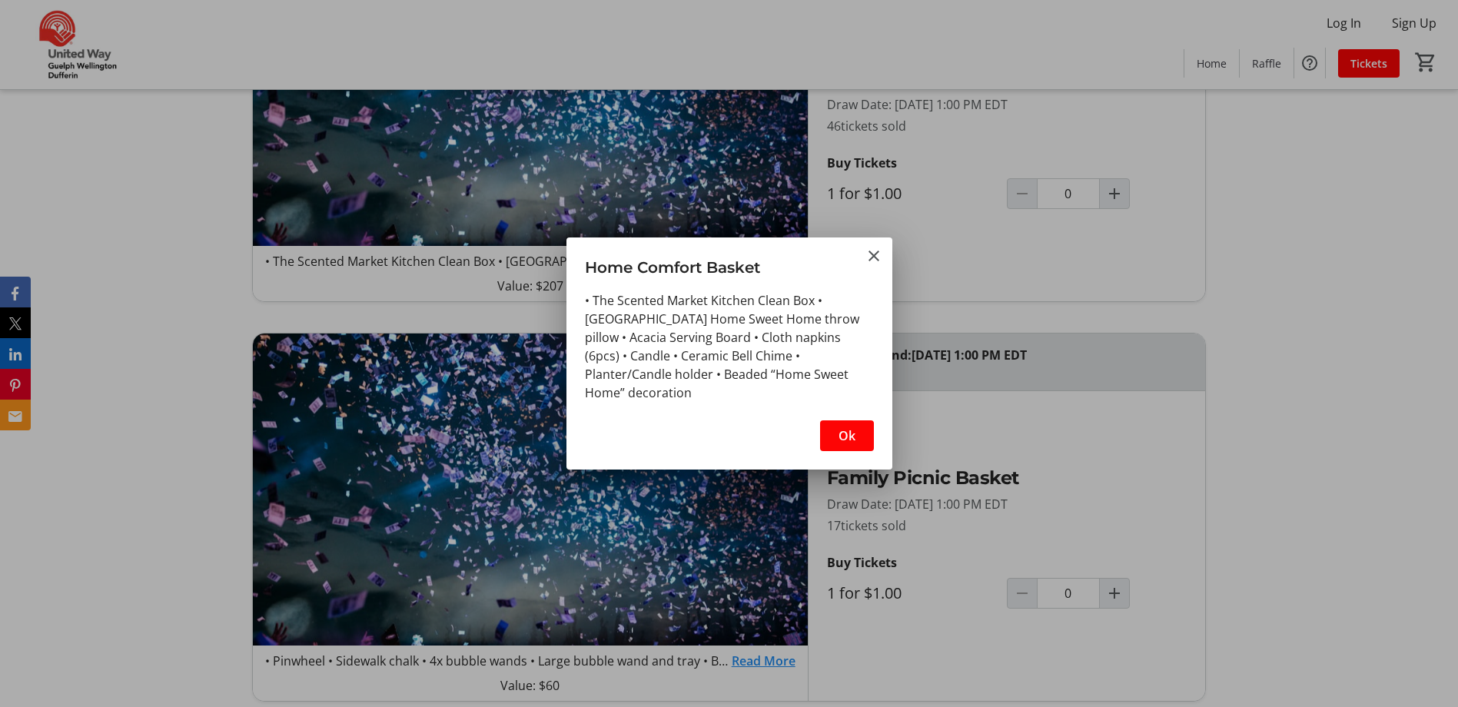
scroll to position [0, 0]
click at [879, 257] on mat-icon "Close" at bounding box center [874, 256] width 18 height 18
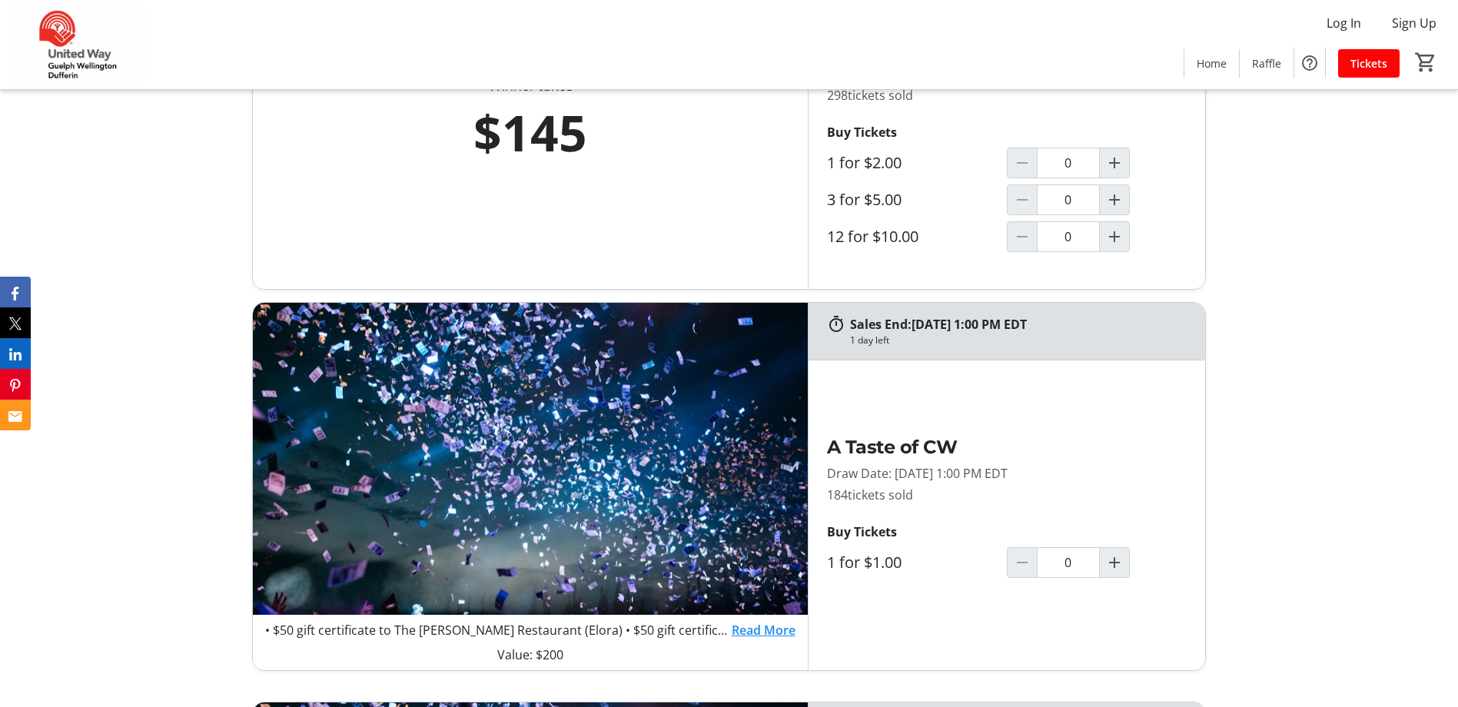
scroll to position [999, 0]
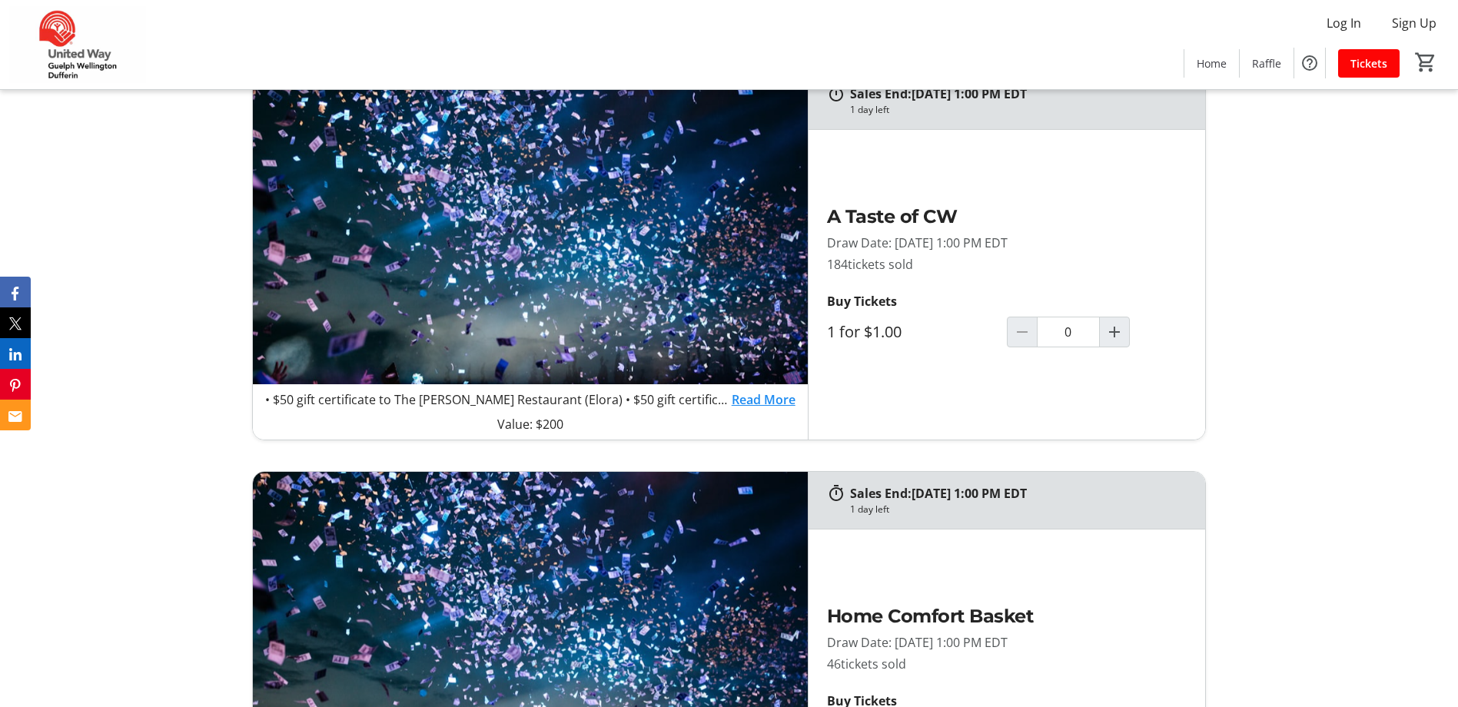
click at [754, 397] on link "Read More" at bounding box center [764, 399] width 64 height 18
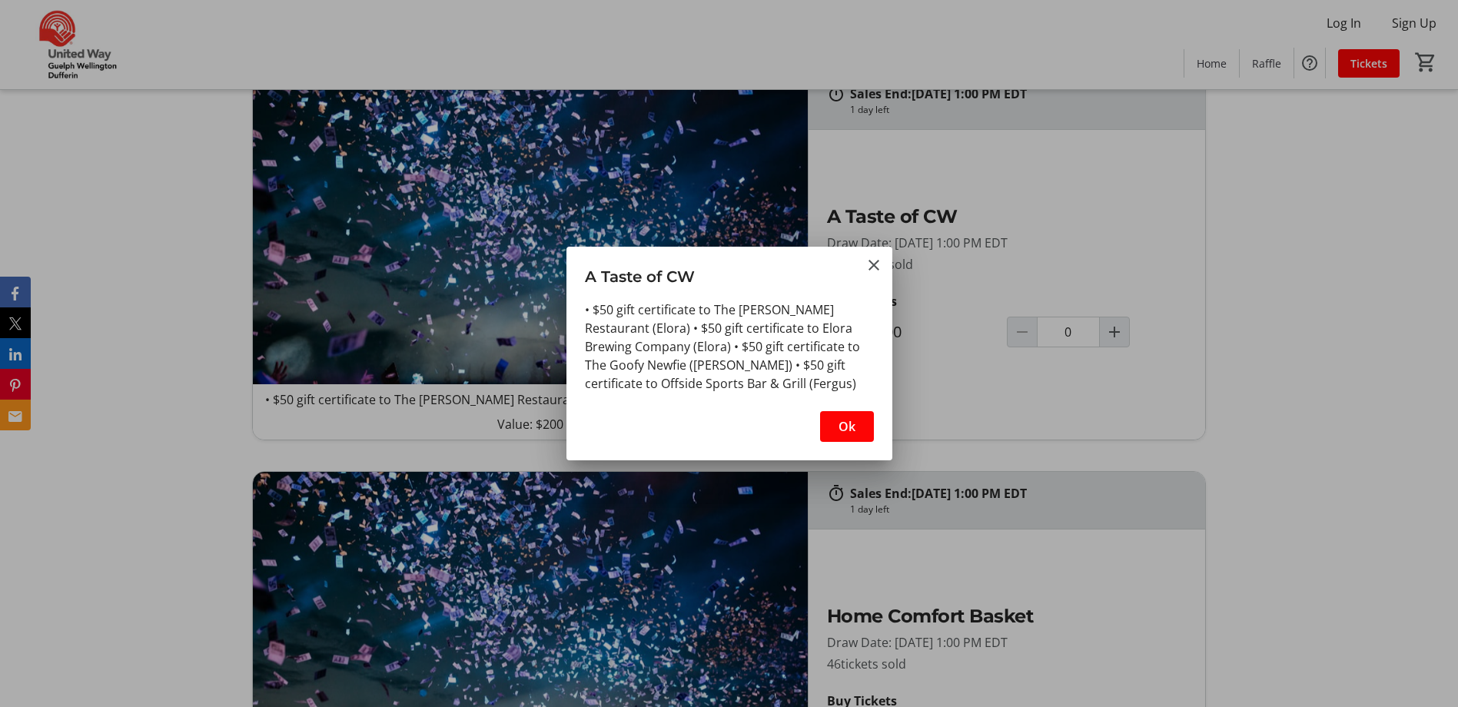
scroll to position [0, 0]
click at [875, 267] on mat-icon "Close" at bounding box center [874, 265] width 18 height 18
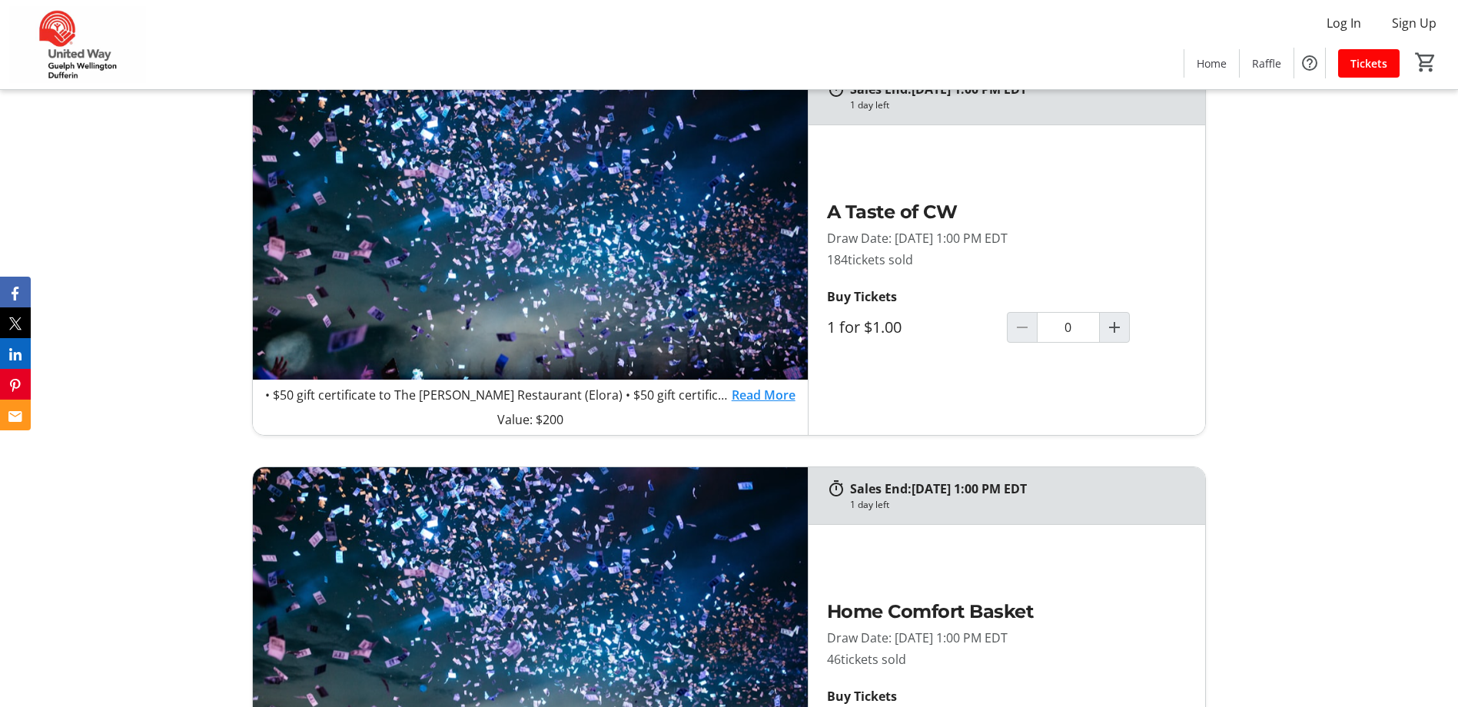
scroll to position [1307, 0]
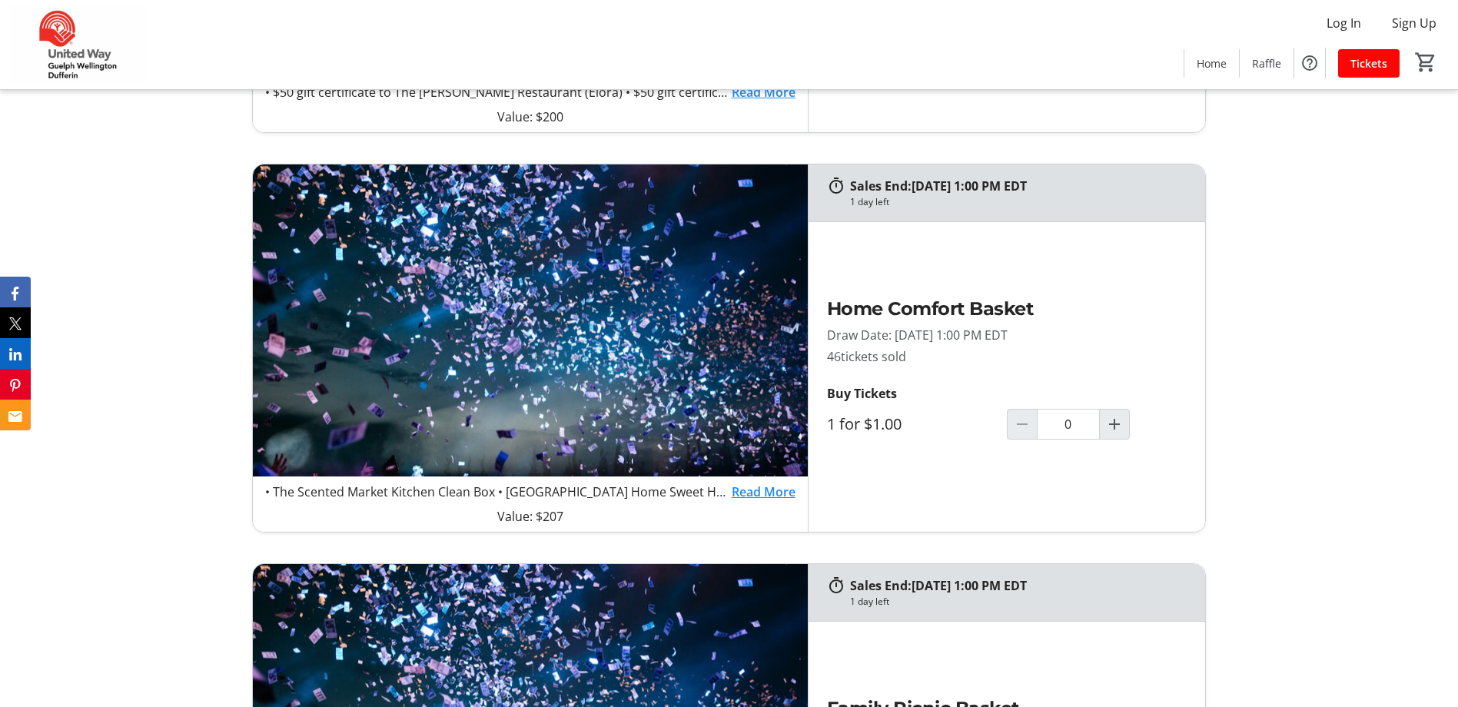
click at [766, 484] on link "Read More" at bounding box center [764, 492] width 64 height 18
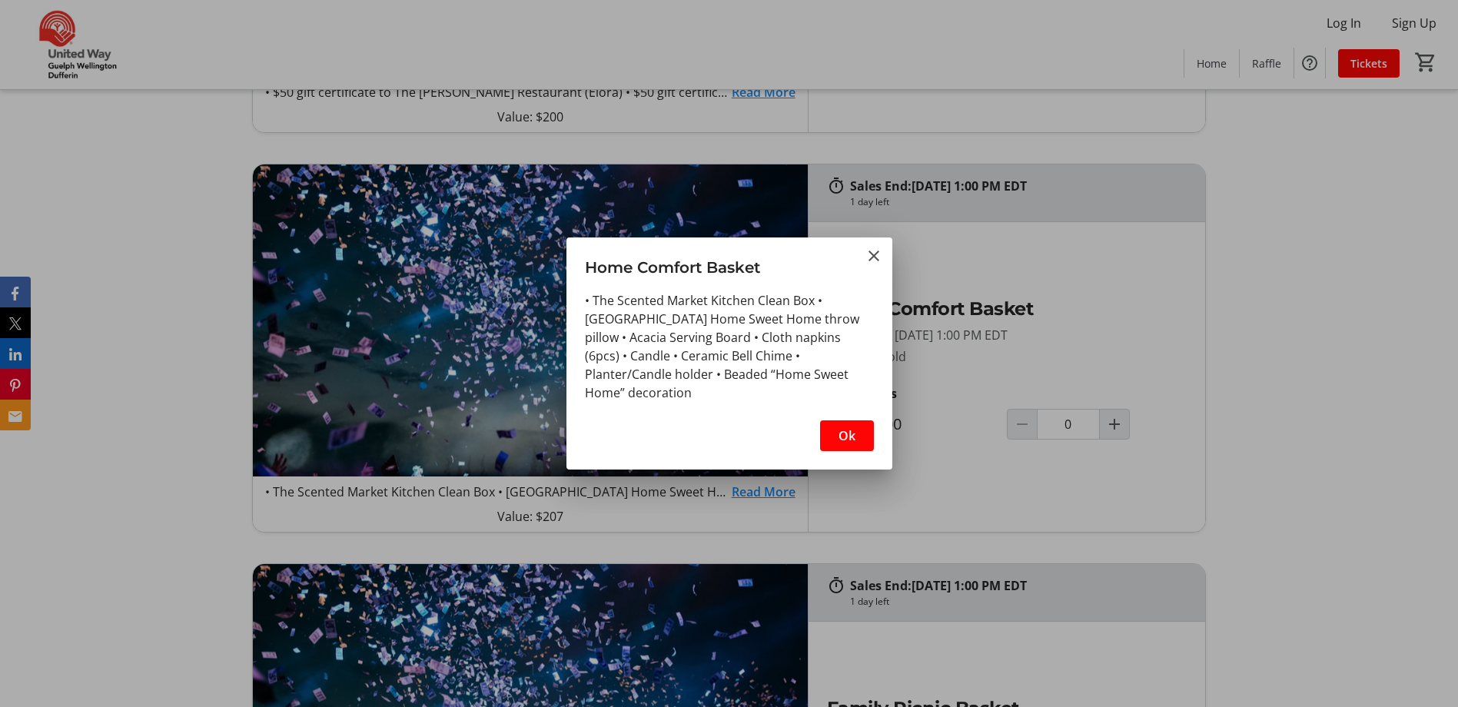
scroll to position [0, 0]
click at [877, 257] on mat-icon "Close" at bounding box center [874, 256] width 18 height 18
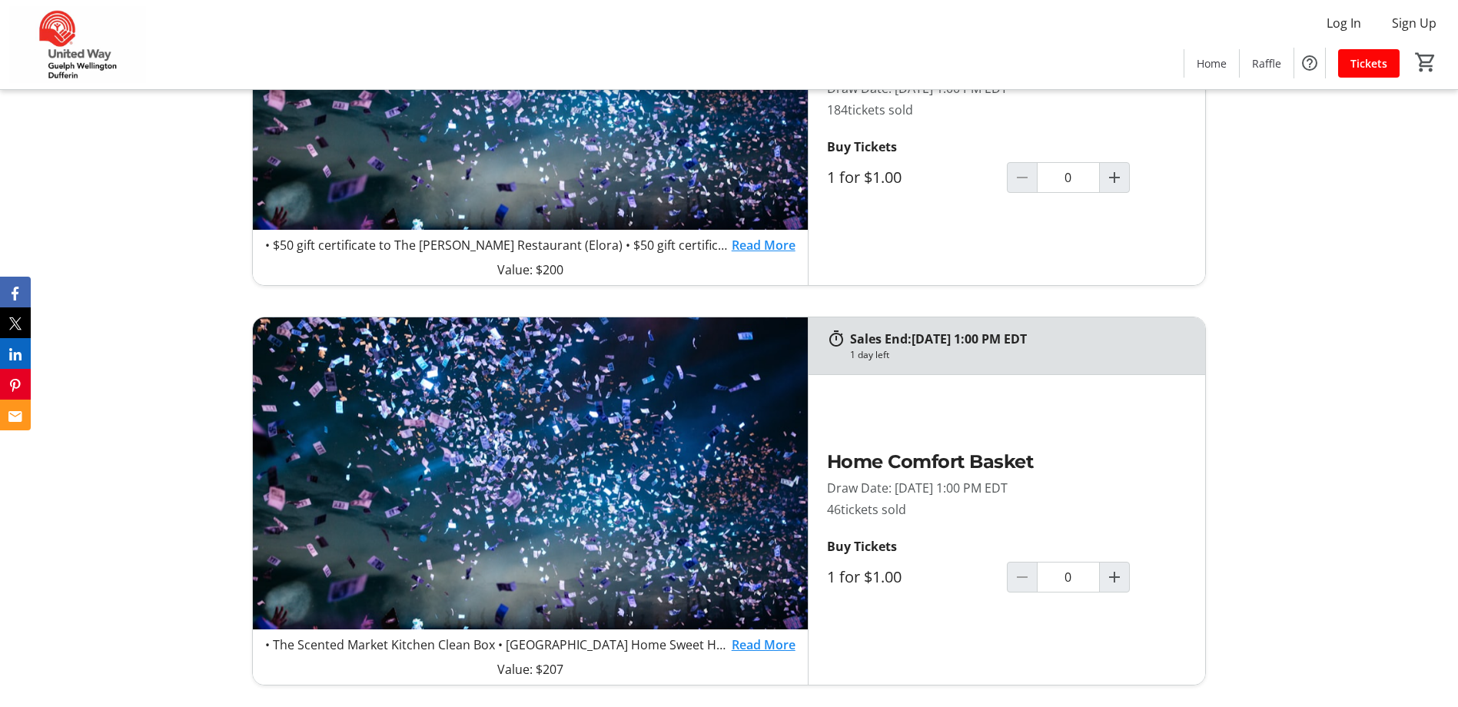
scroll to position [1153, 0]
click at [746, 637] on link "Read More" at bounding box center [764, 645] width 64 height 18
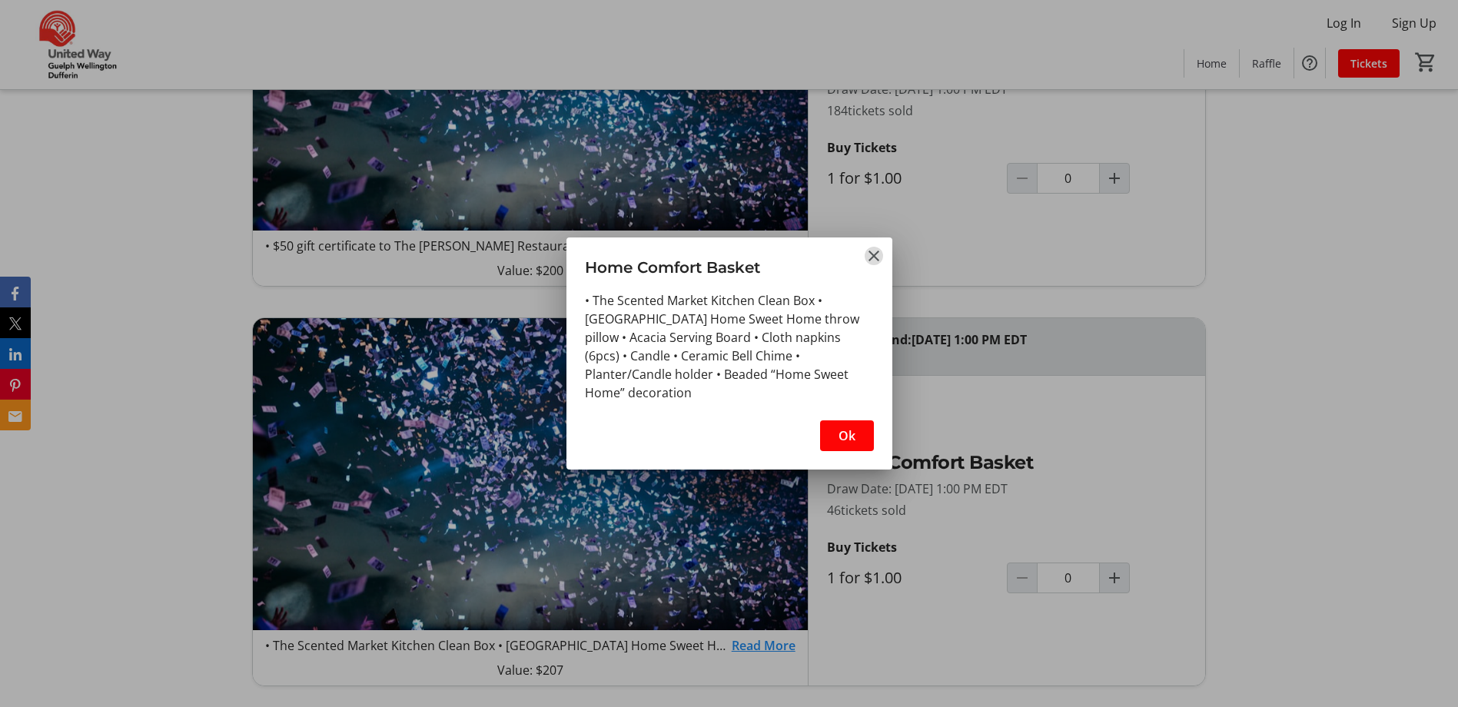
click at [880, 258] on mat-icon "Close" at bounding box center [874, 256] width 18 height 18
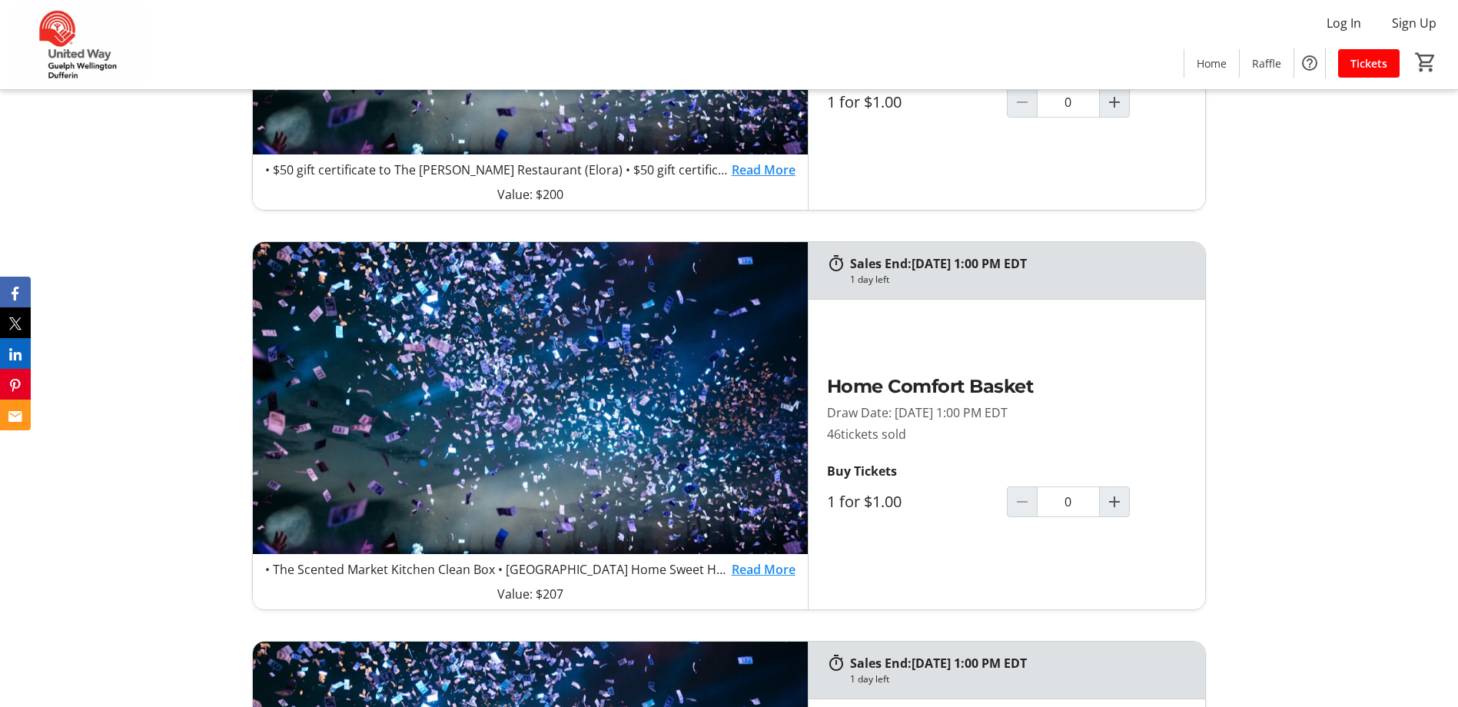
scroll to position [1230, 0]
click at [1115, 496] on mat-icon "Increment by one" at bounding box center [1114, 501] width 18 height 18
click at [1028, 503] on mat-icon "Decrement by one" at bounding box center [1022, 501] width 18 height 18
type input "0"
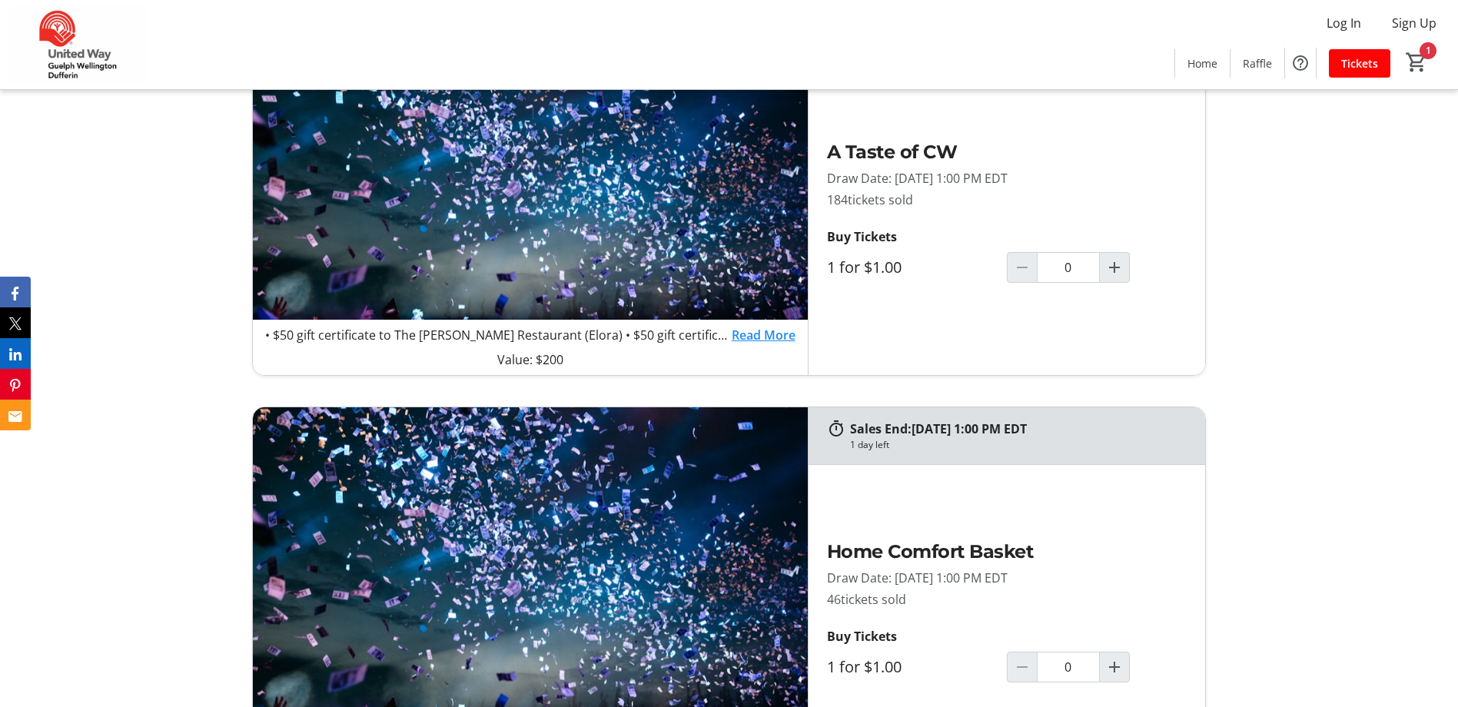
scroll to position [922, 0]
